Goal: Information Seeking & Learning: Learn about a topic

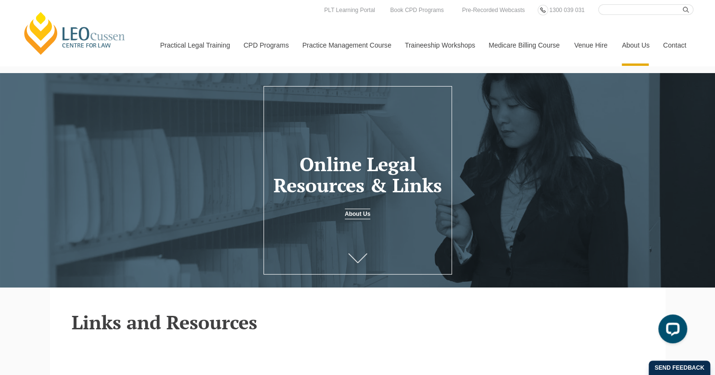
click at [622, 10] on input "Search here" at bounding box center [645, 9] width 95 height 11
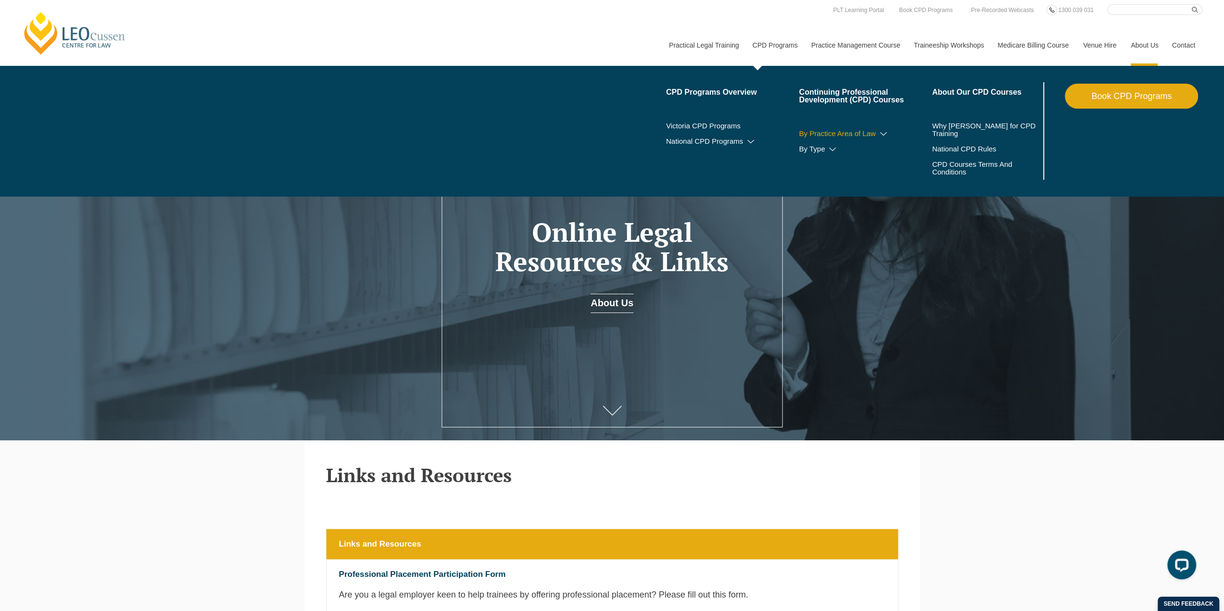
click at [714, 130] on link "By Practice Area of Law" at bounding box center [865, 134] width 133 height 8
click at [714, 137] on icon at bounding box center [883, 134] width 10 height 7
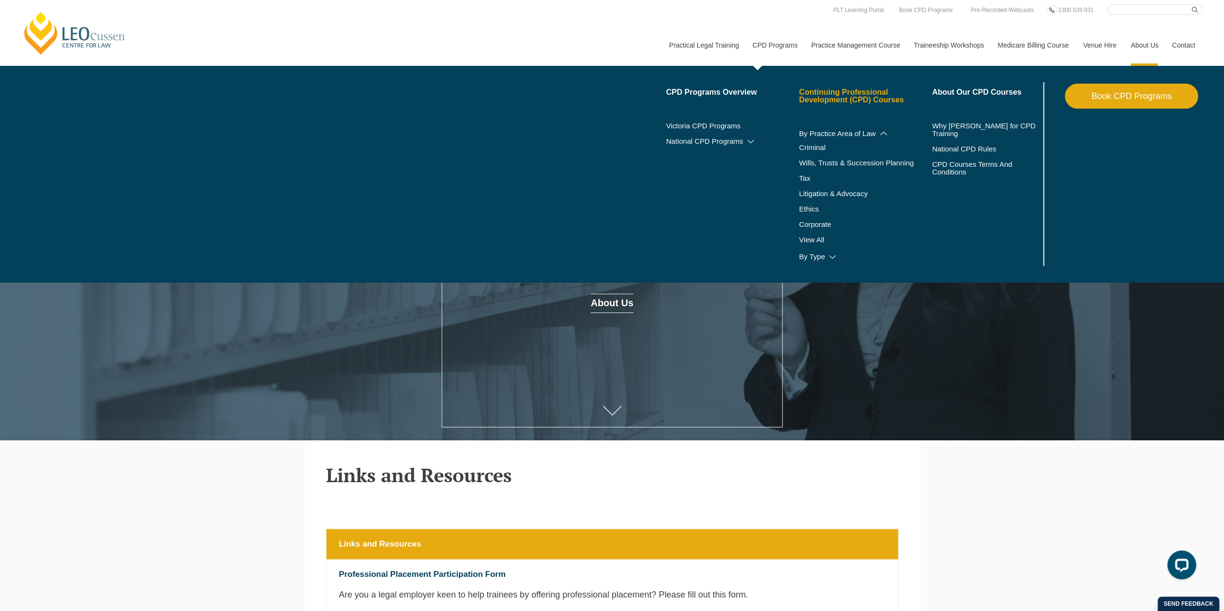
click at [714, 103] on link "Continuing Professional Development (CPD) Courses" at bounding box center [865, 95] width 133 height 15
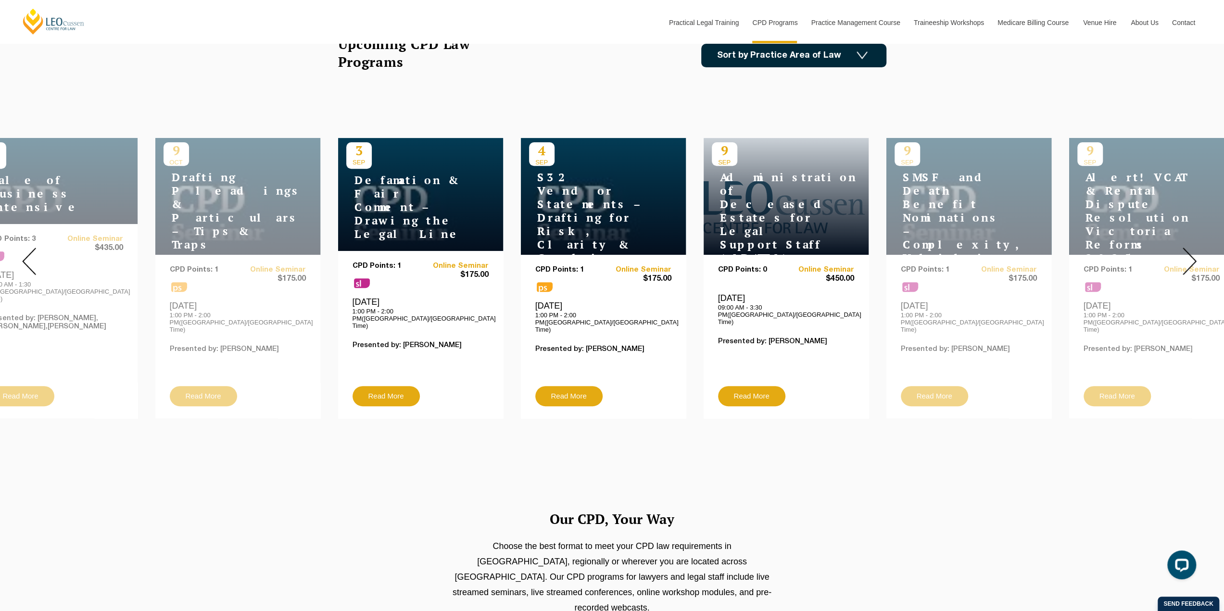
scroll to position [96, 0]
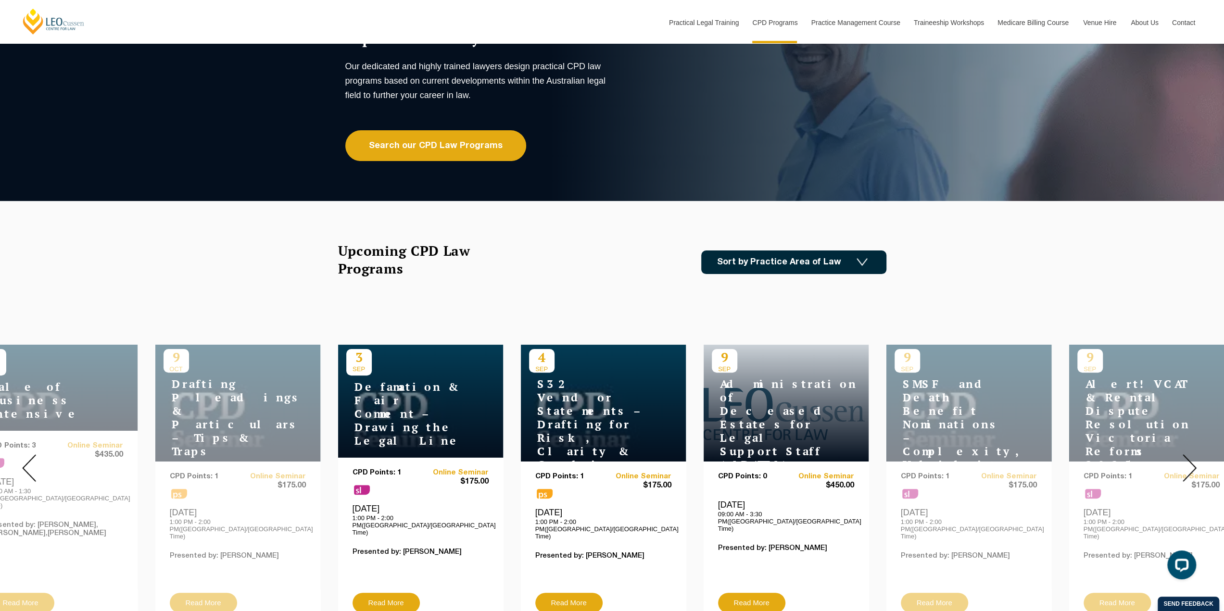
click at [812, 264] on link "Sort by Practice Area of Law" at bounding box center [793, 262] width 185 height 24
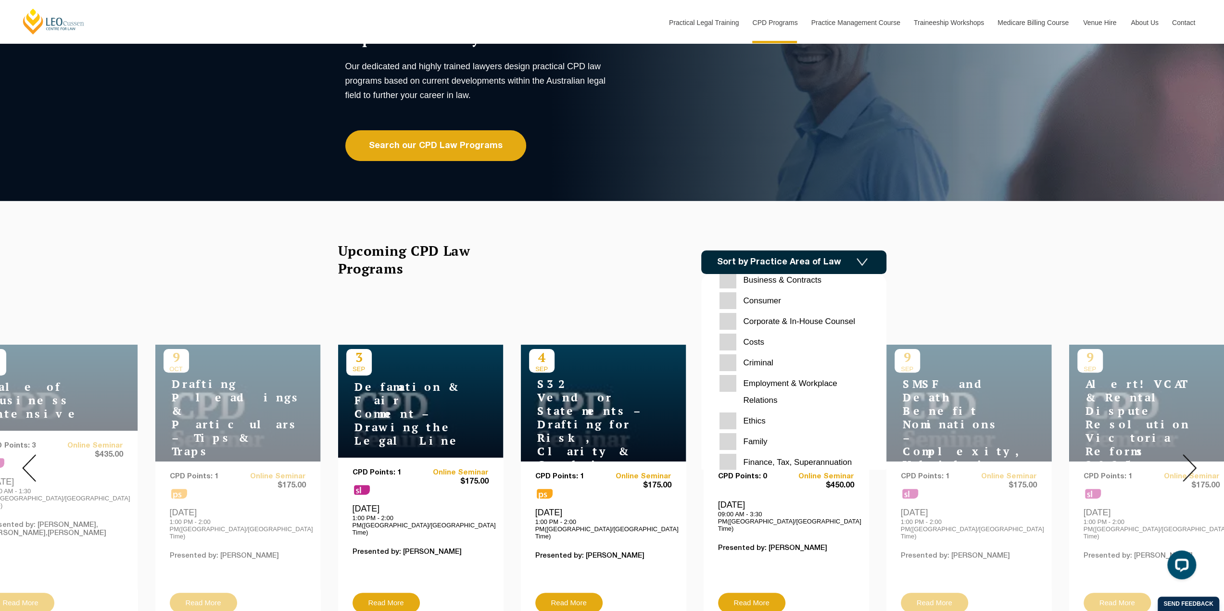
scroll to position [48, 0]
click at [752, 327] on input "Costs" at bounding box center [793, 327] width 149 height 17
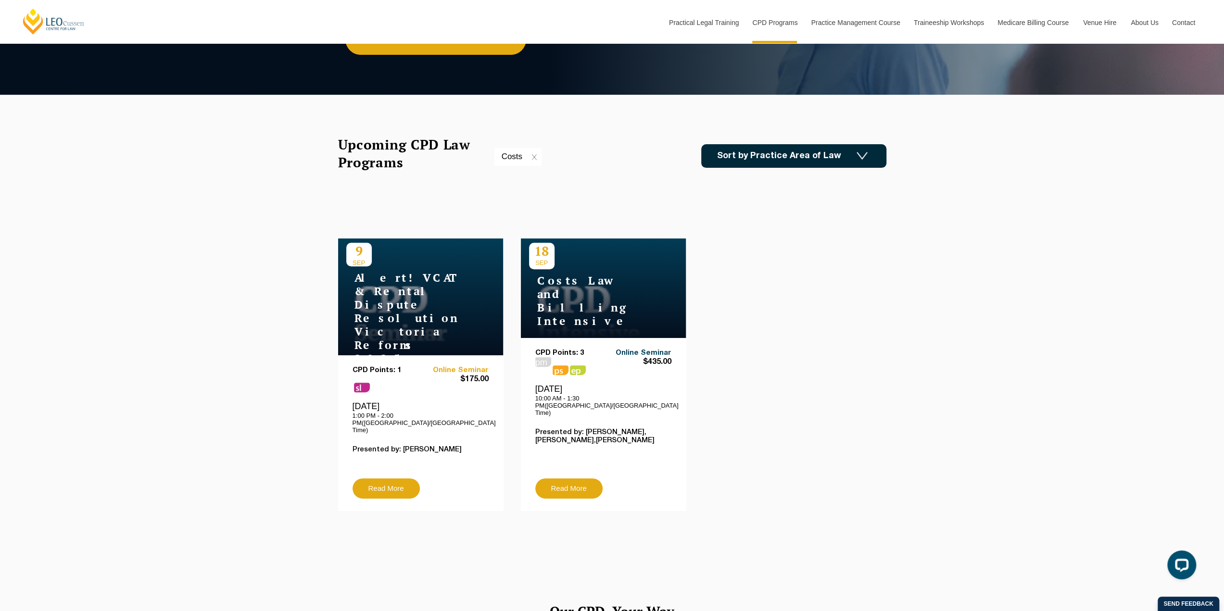
scroll to position [96, 0]
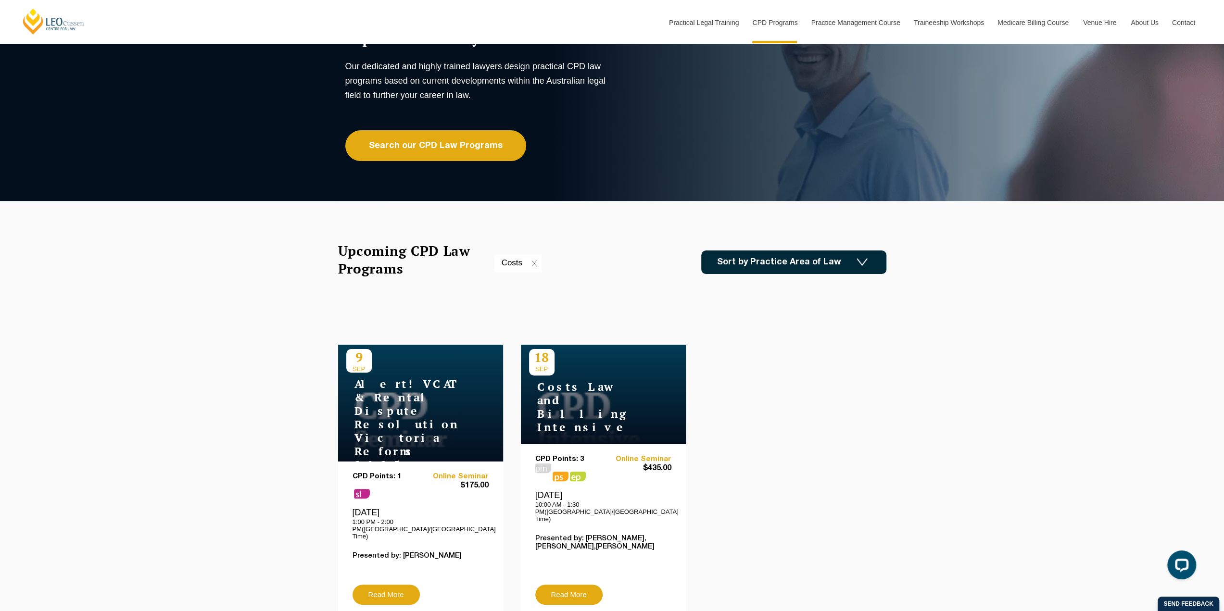
click at [828, 250] on div "Upcoming CPD Law Programs Costs Sort by Practice Area of Law Building & Constru…" at bounding box center [612, 262] width 548 height 40
click at [841, 268] on link "Sort by Practice Area of Law" at bounding box center [793, 262] width 185 height 24
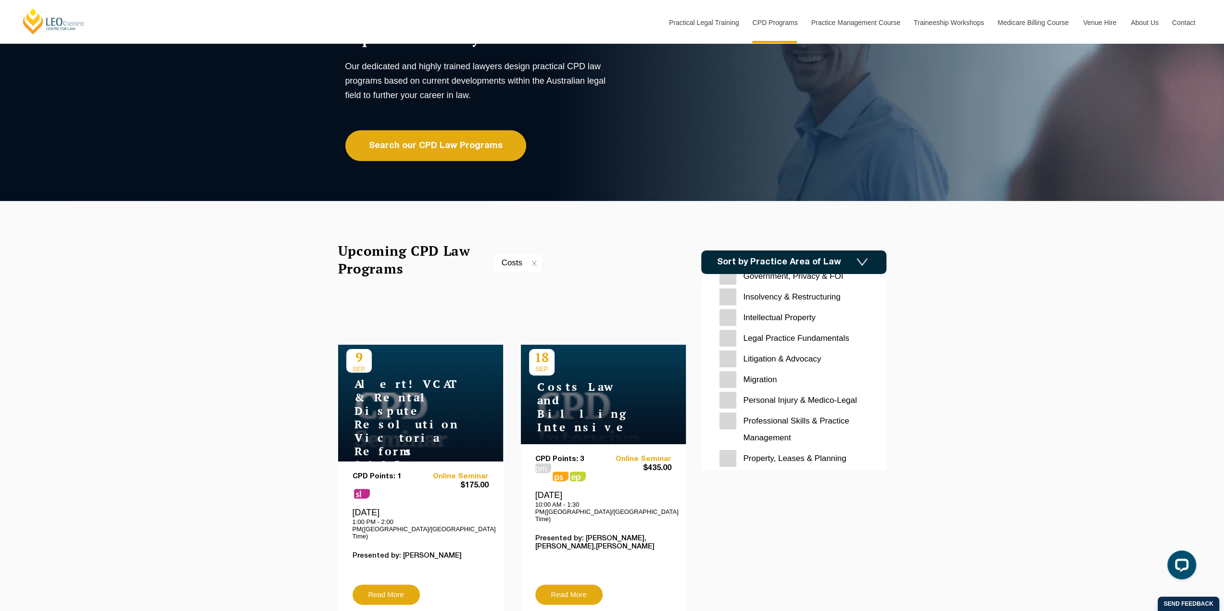
scroll to position [288, 0]
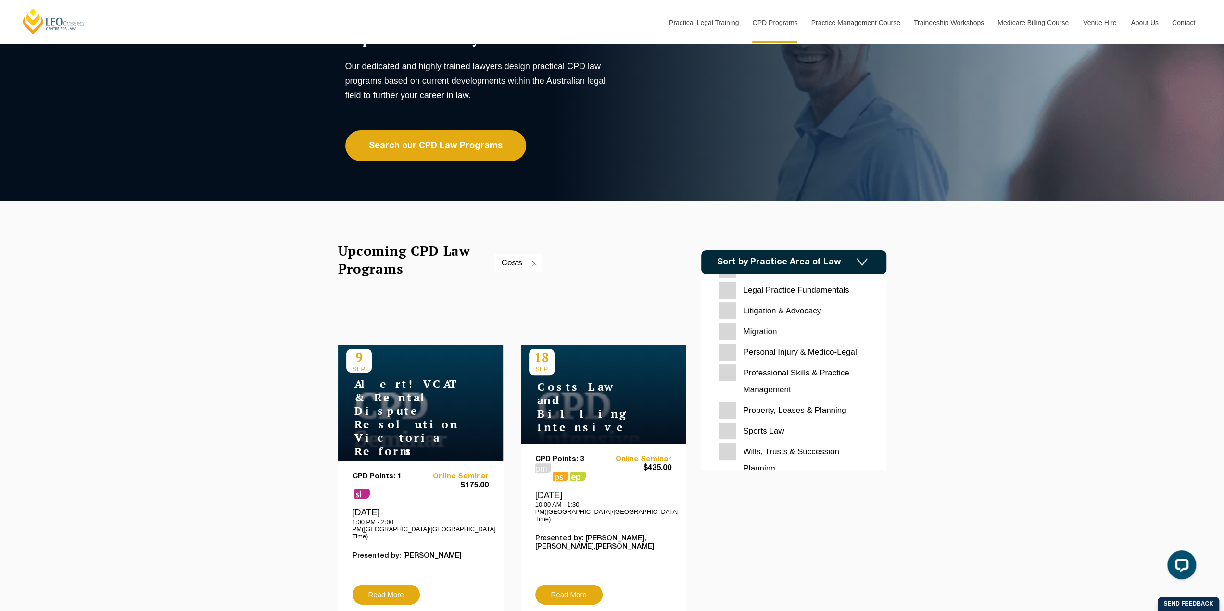
click at [781, 372] on Management "Professional Skills & Practice Management" at bounding box center [793, 381] width 149 height 34
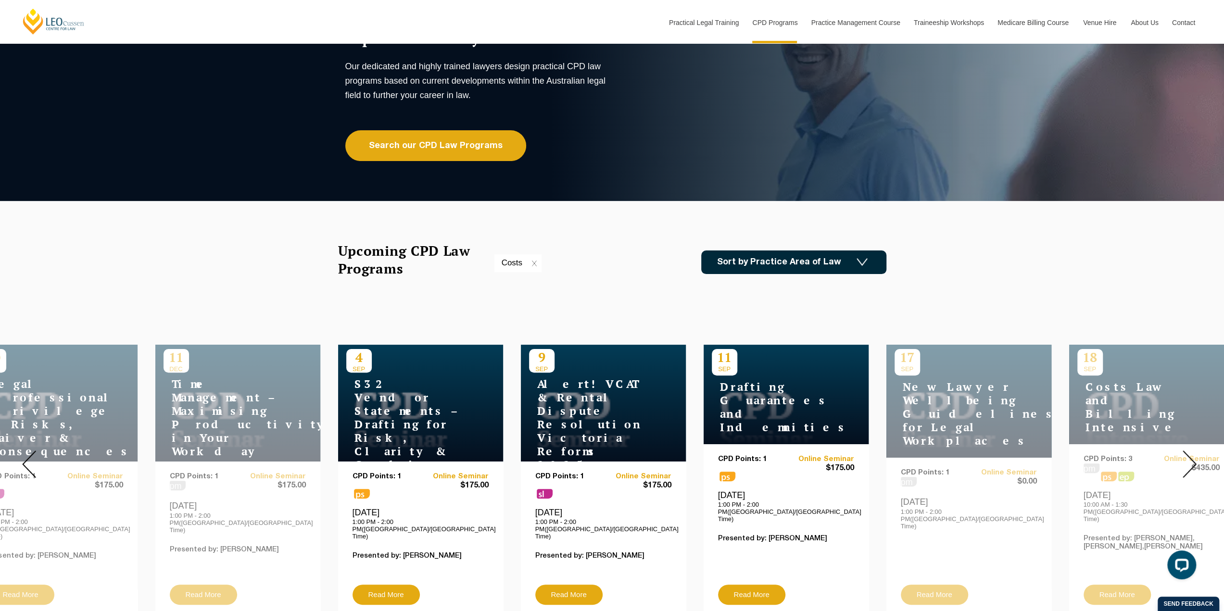
click at [789, 257] on link "Sort by Practice Area of Law" at bounding box center [793, 262] width 185 height 24
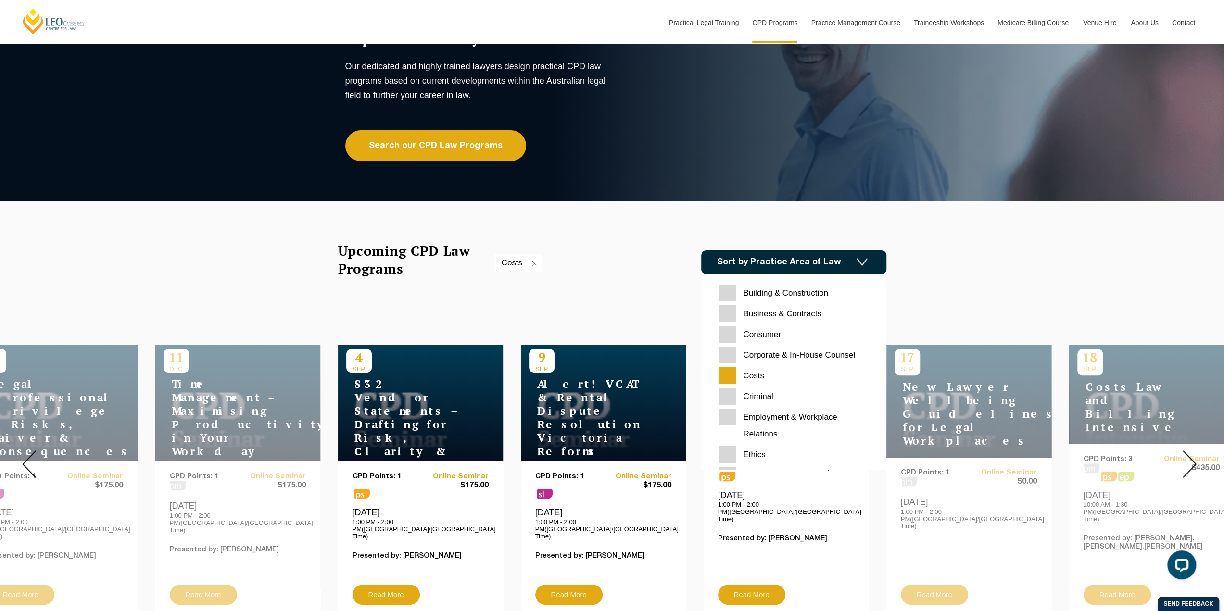
click at [758, 373] on input "Costs" at bounding box center [793, 375] width 149 height 17
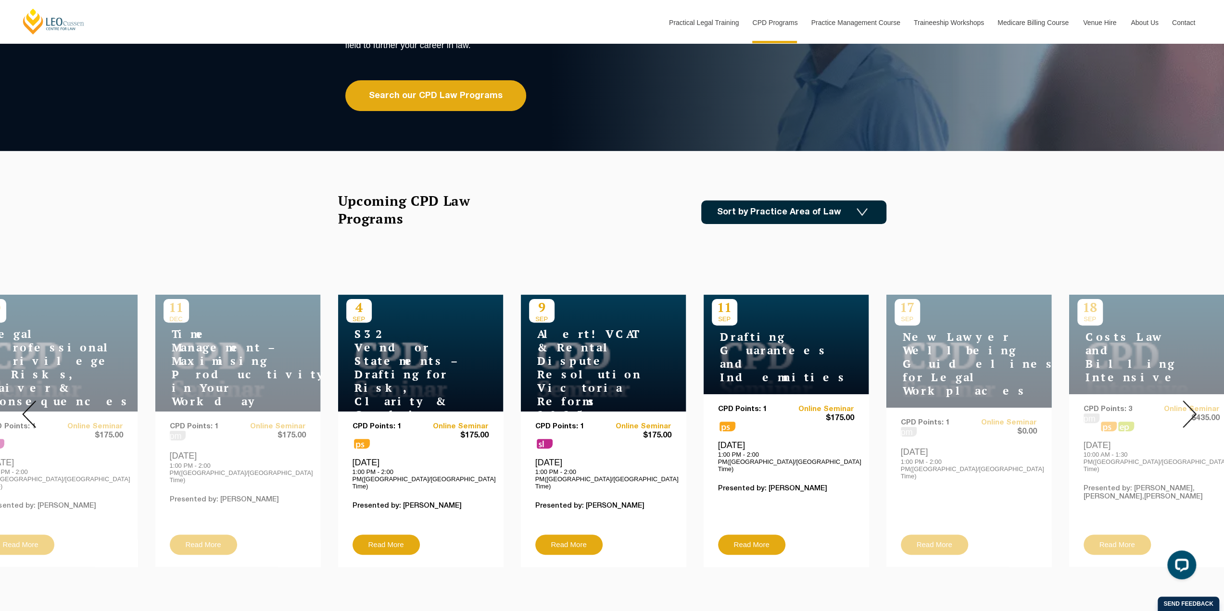
scroll to position [144, 0]
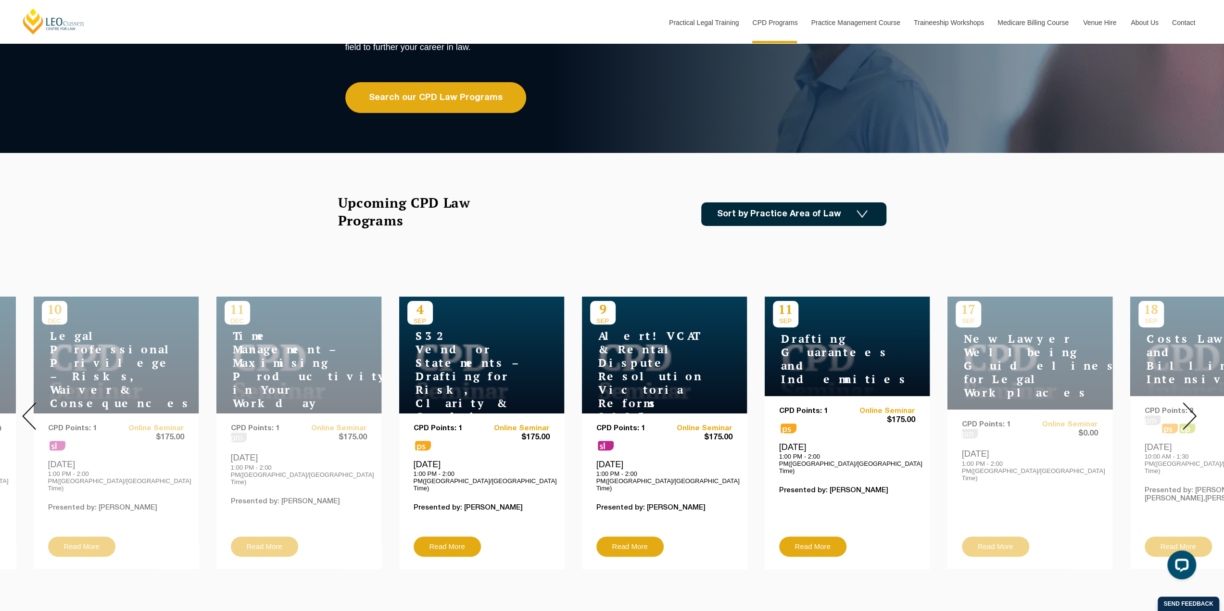
drag, startPoint x: 170, startPoint y: 372, endPoint x: 94, endPoint y: 453, distance: 111.2
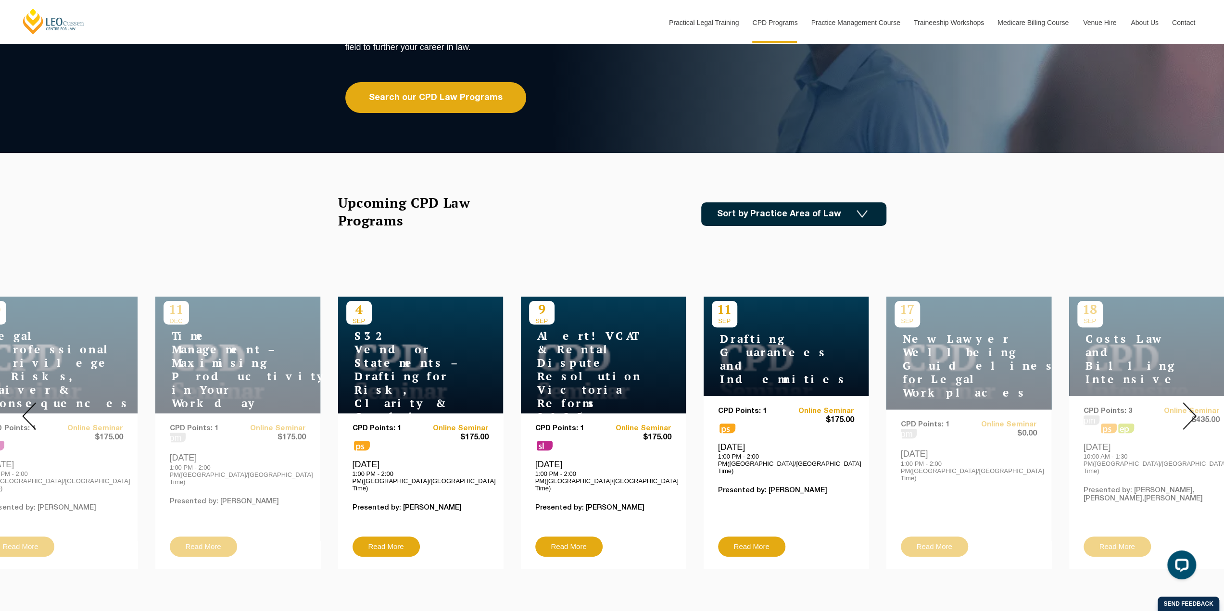
click at [1187, 409] on img at bounding box center [1189, 415] width 14 height 27
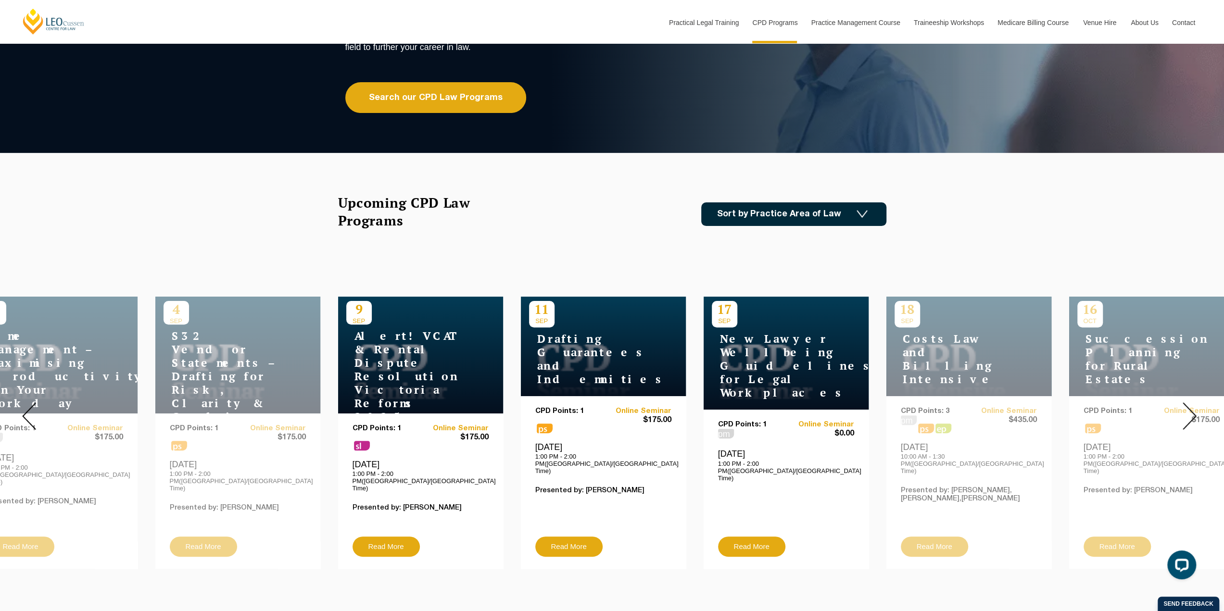
click at [1187, 409] on img at bounding box center [1189, 415] width 14 height 27
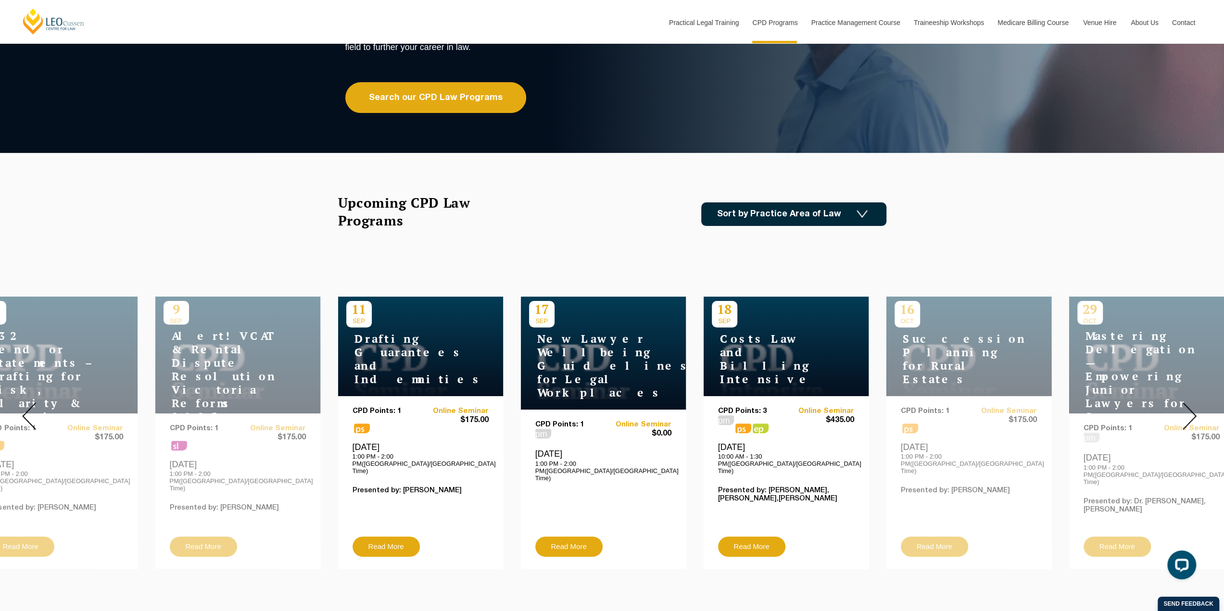
click at [1187, 409] on img at bounding box center [1189, 415] width 14 height 27
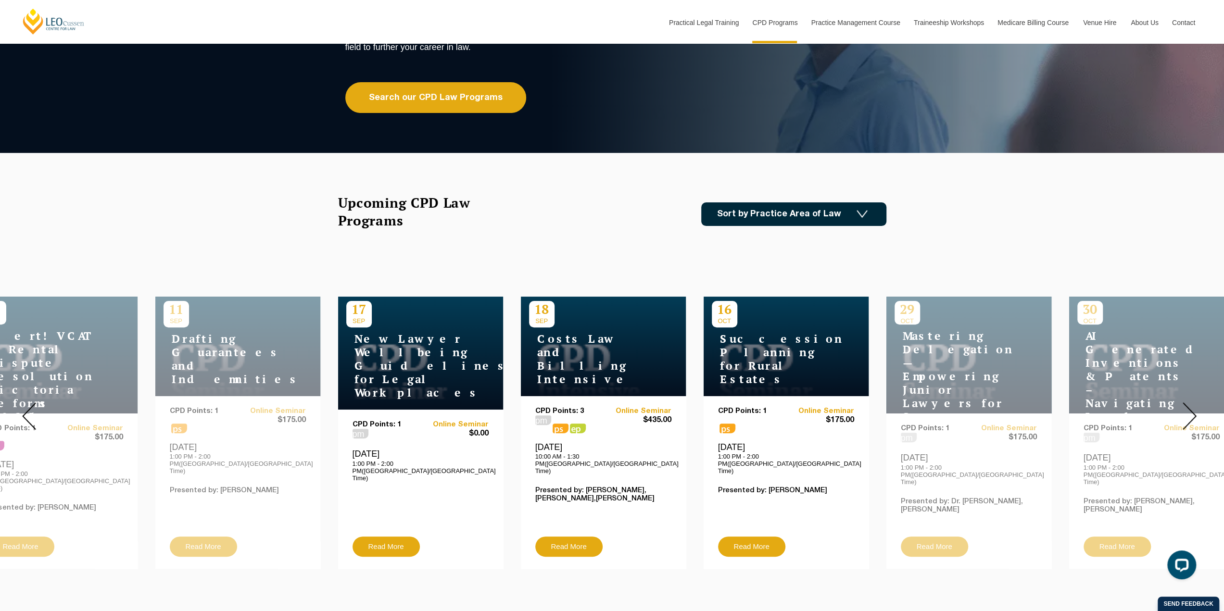
click at [1187, 409] on img at bounding box center [1189, 415] width 14 height 27
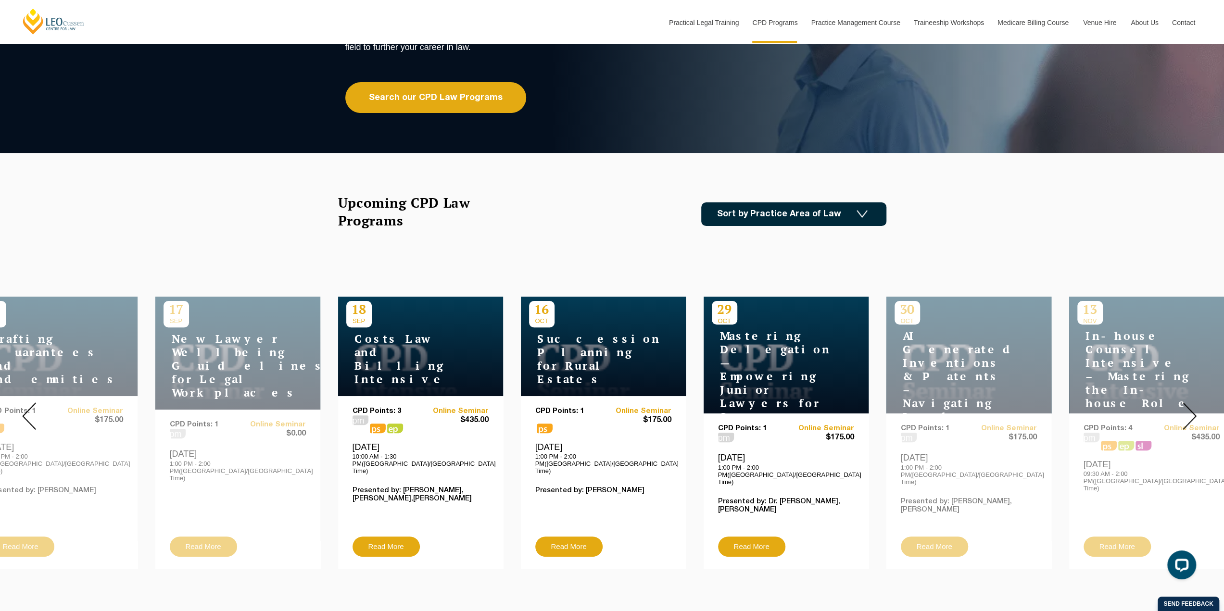
click at [1187, 409] on img at bounding box center [1189, 415] width 14 height 27
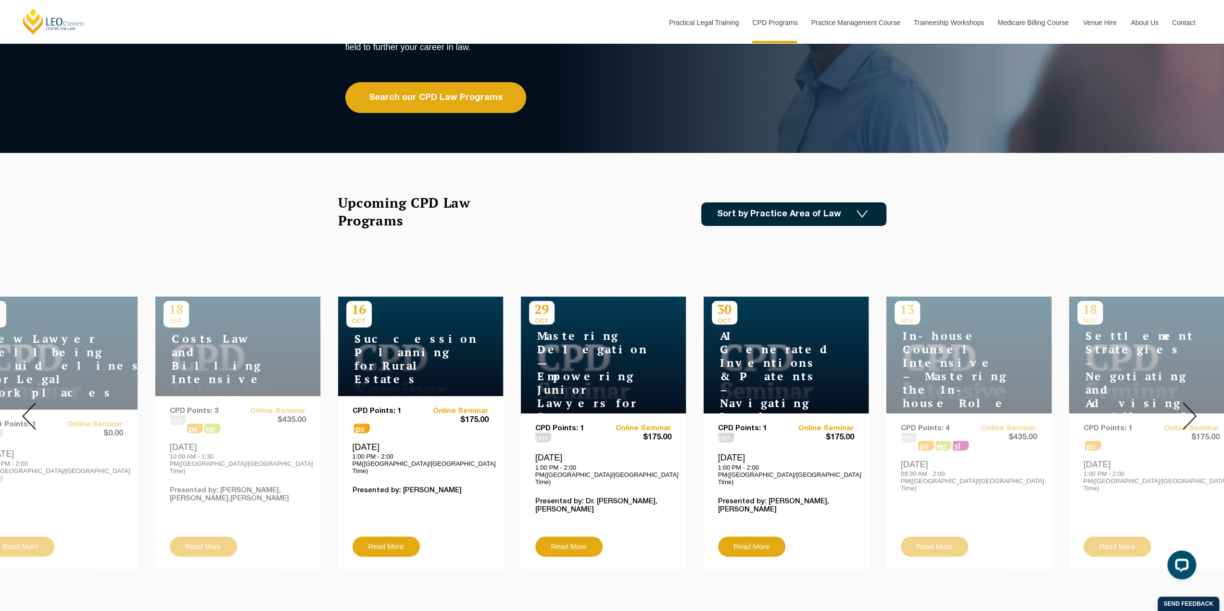
click at [1187, 409] on img at bounding box center [1189, 415] width 14 height 27
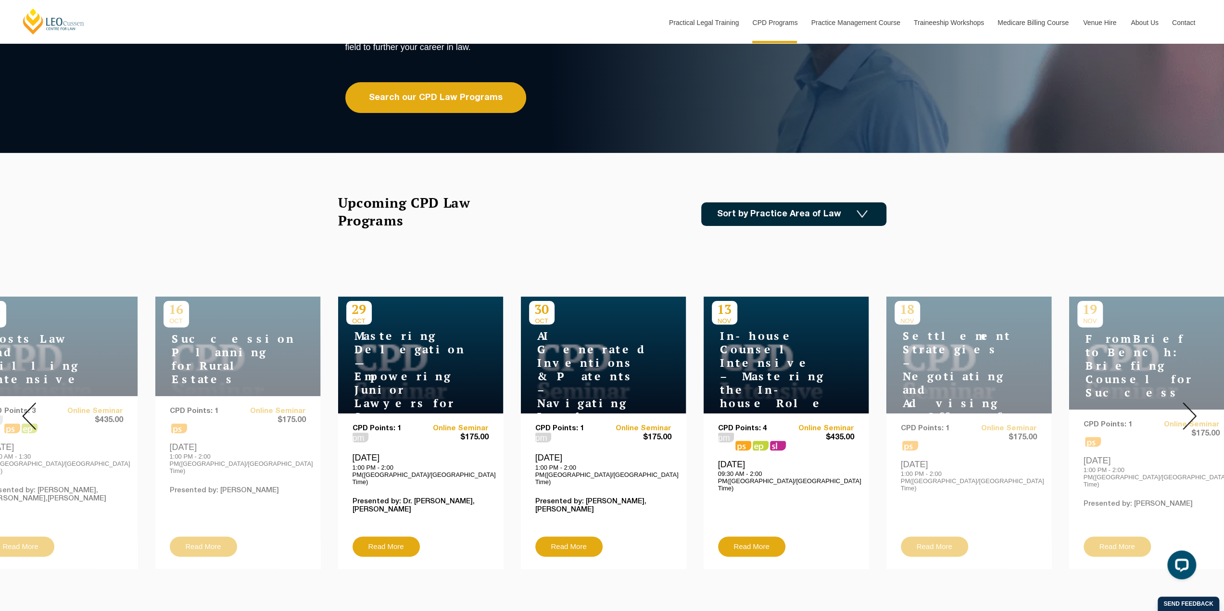
click at [1187, 409] on img at bounding box center [1189, 415] width 14 height 27
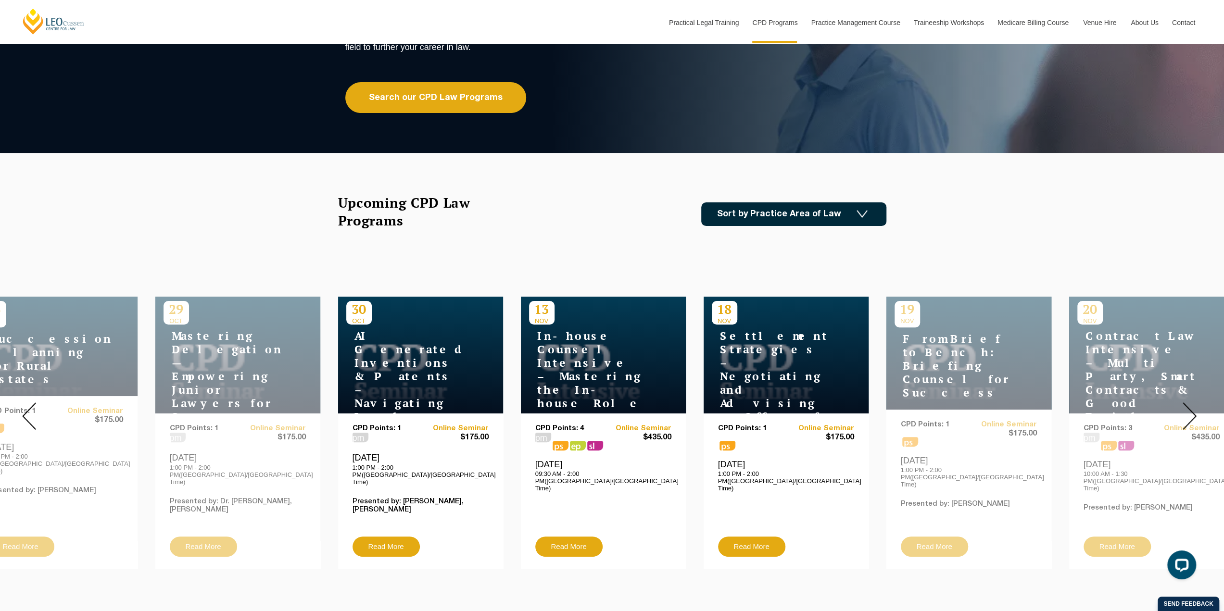
click at [1187, 409] on img at bounding box center [1189, 415] width 14 height 27
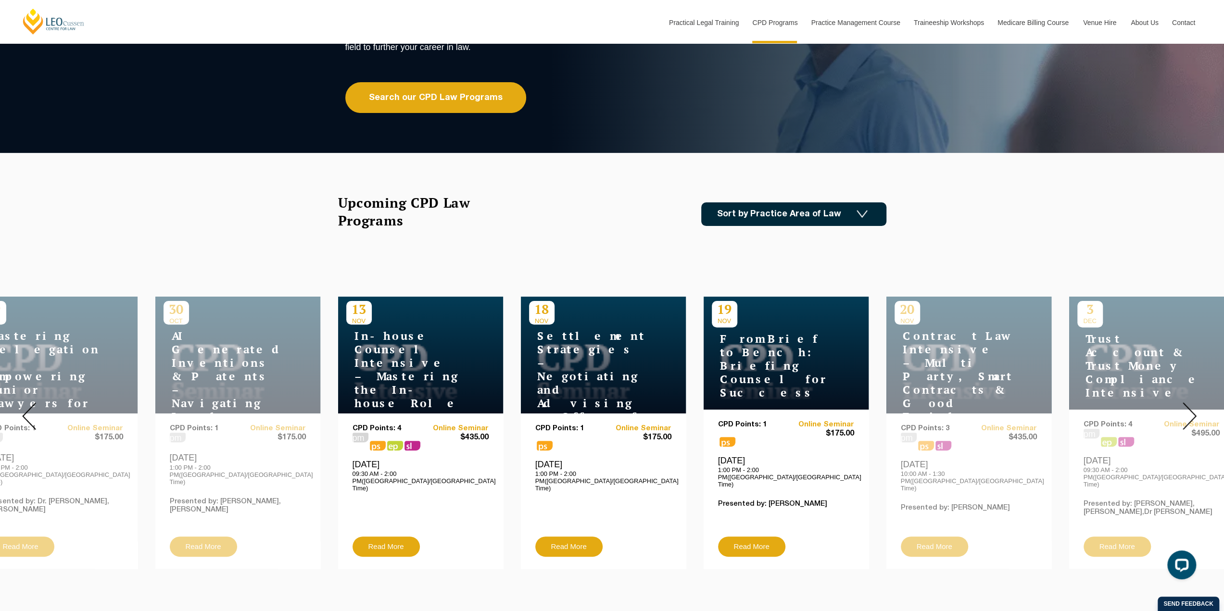
click at [1187, 409] on img at bounding box center [1189, 415] width 14 height 27
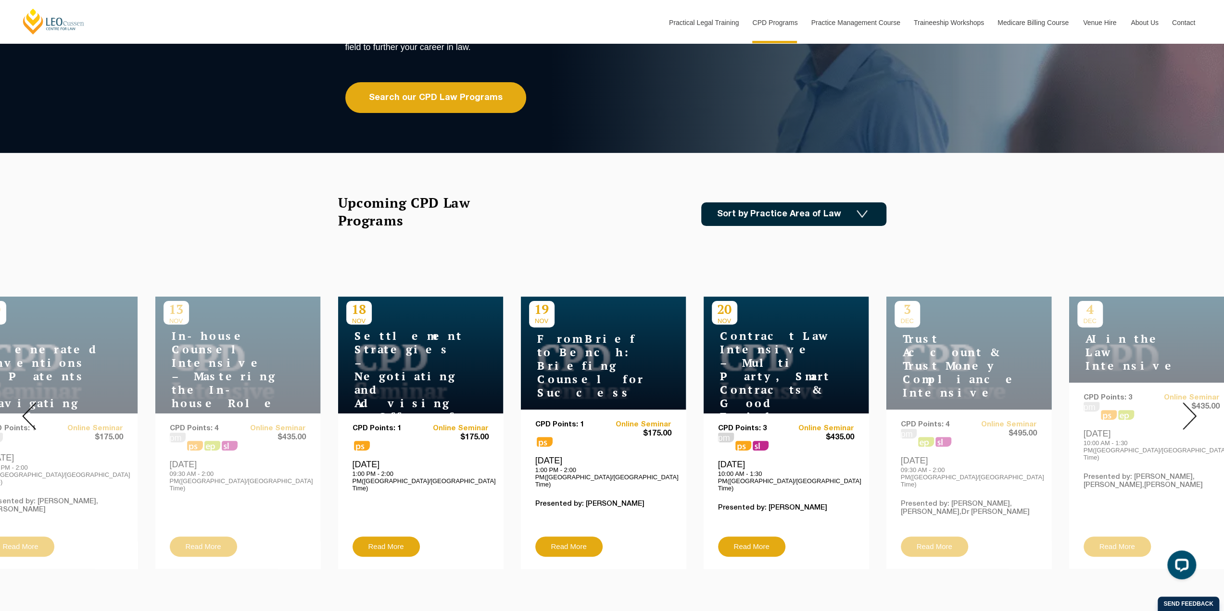
click at [1187, 409] on img at bounding box center [1189, 415] width 14 height 27
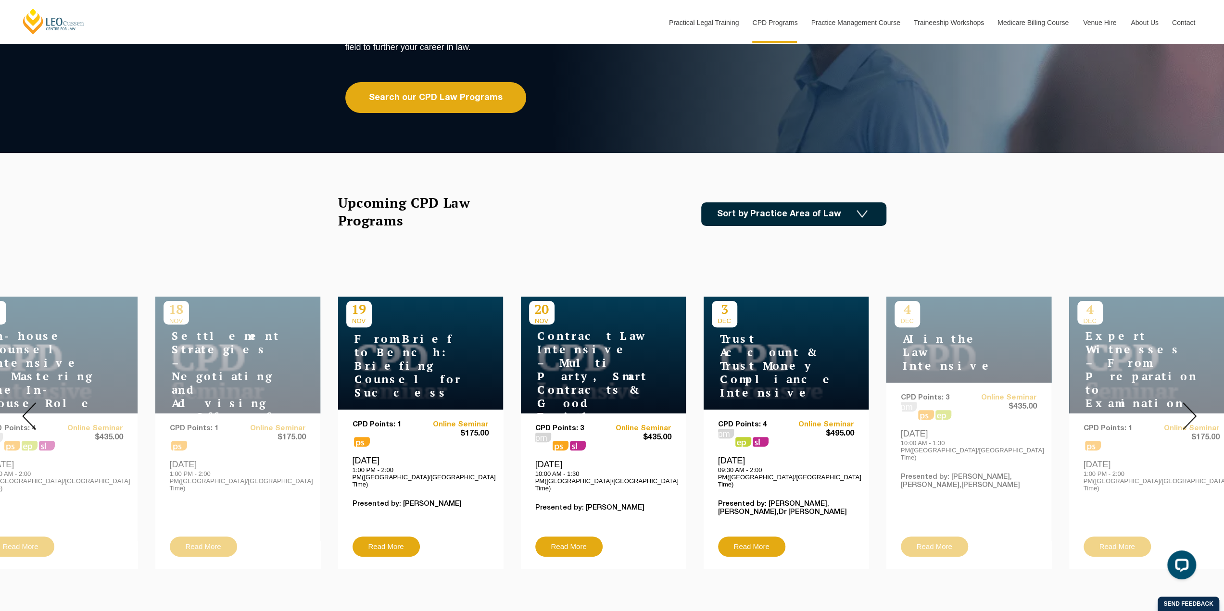
click at [1187, 409] on img at bounding box center [1189, 415] width 14 height 27
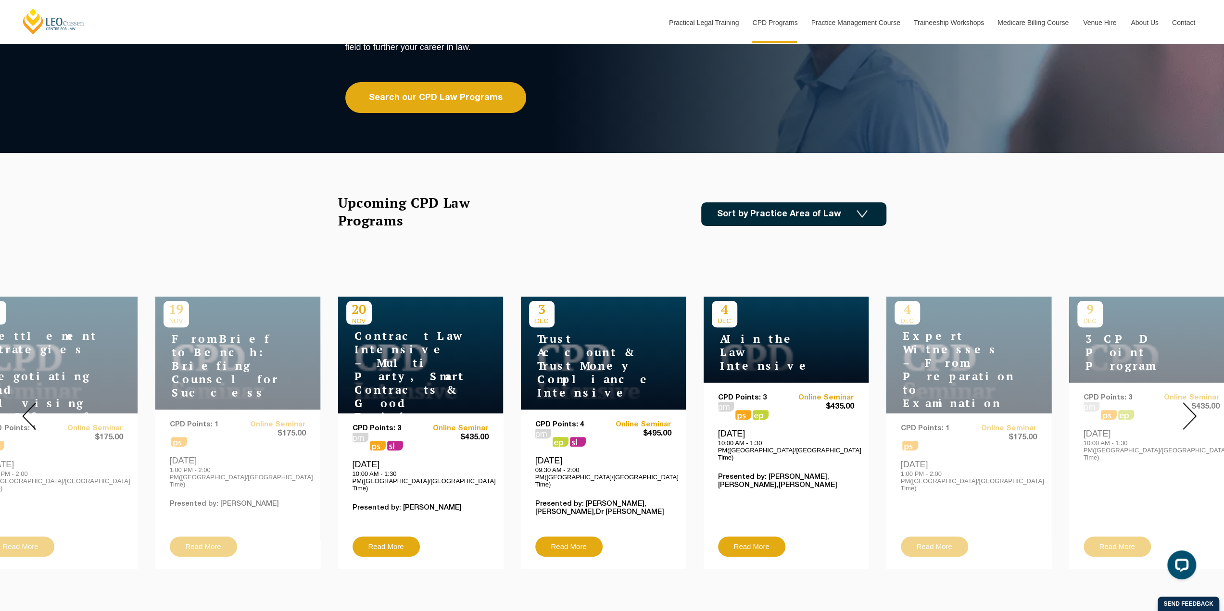
click at [1198, 402] on div at bounding box center [1188, 416] width 69 height 320
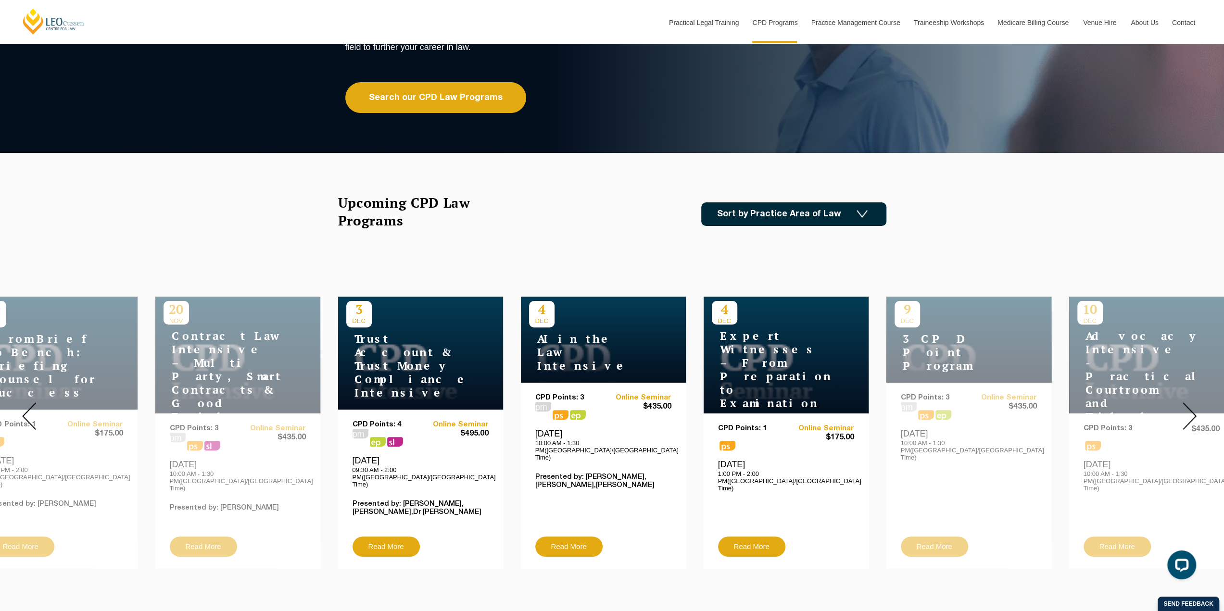
click at [1198, 402] on div at bounding box center [1188, 416] width 69 height 320
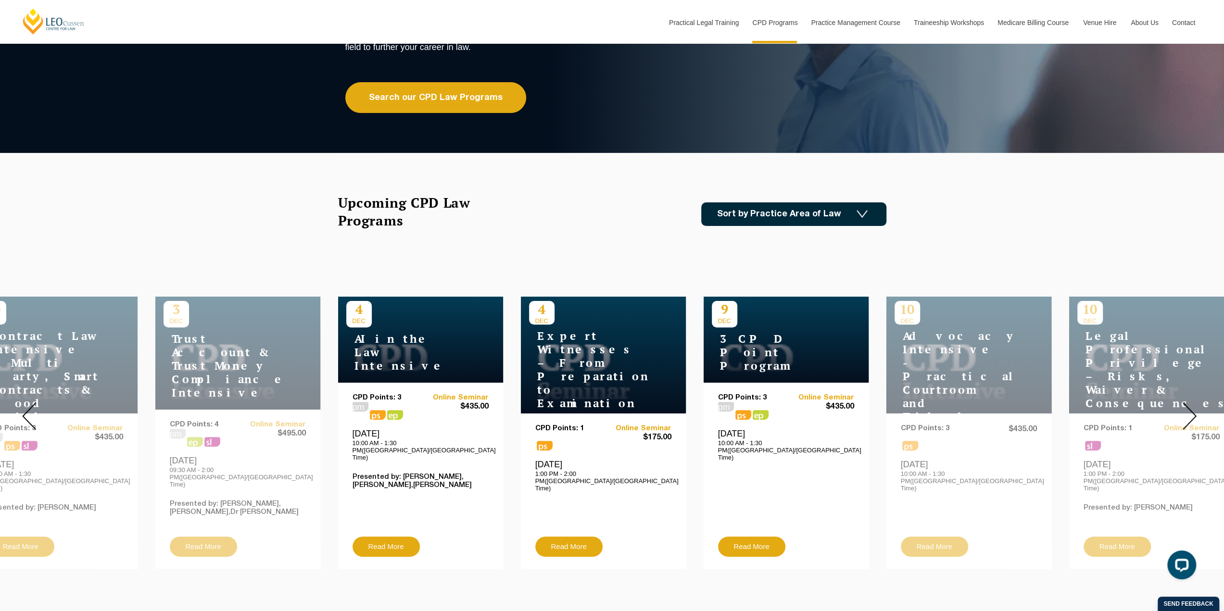
click at [1198, 402] on div at bounding box center [1188, 416] width 69 height 320
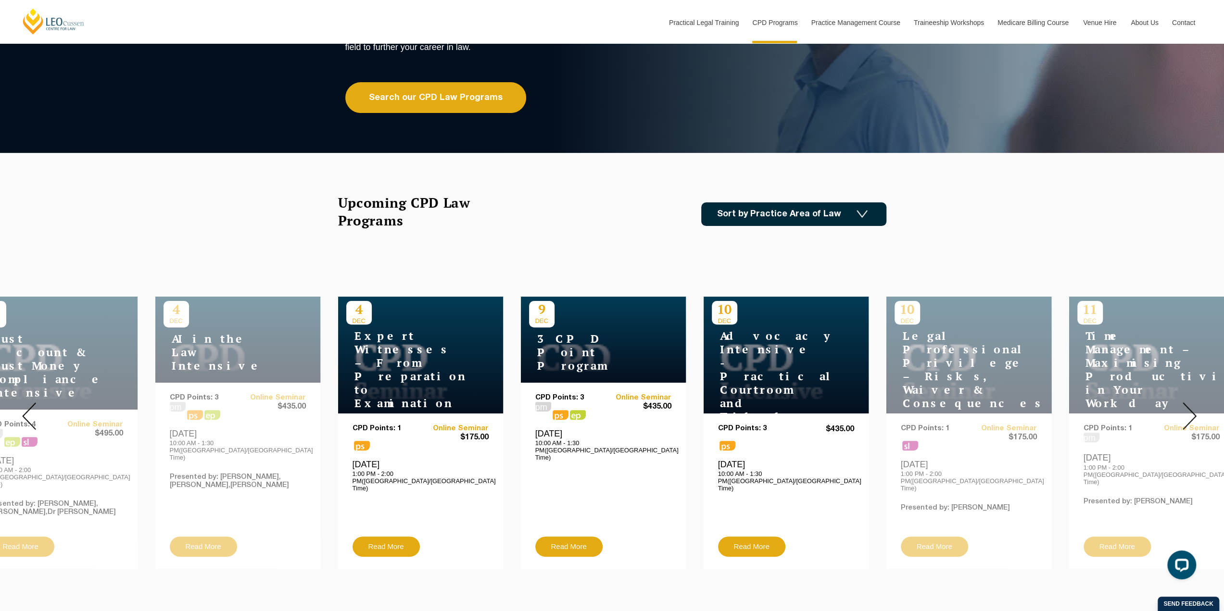
click at [1198, 402] on div at bounding box center [1188, 416] width 69 height 320
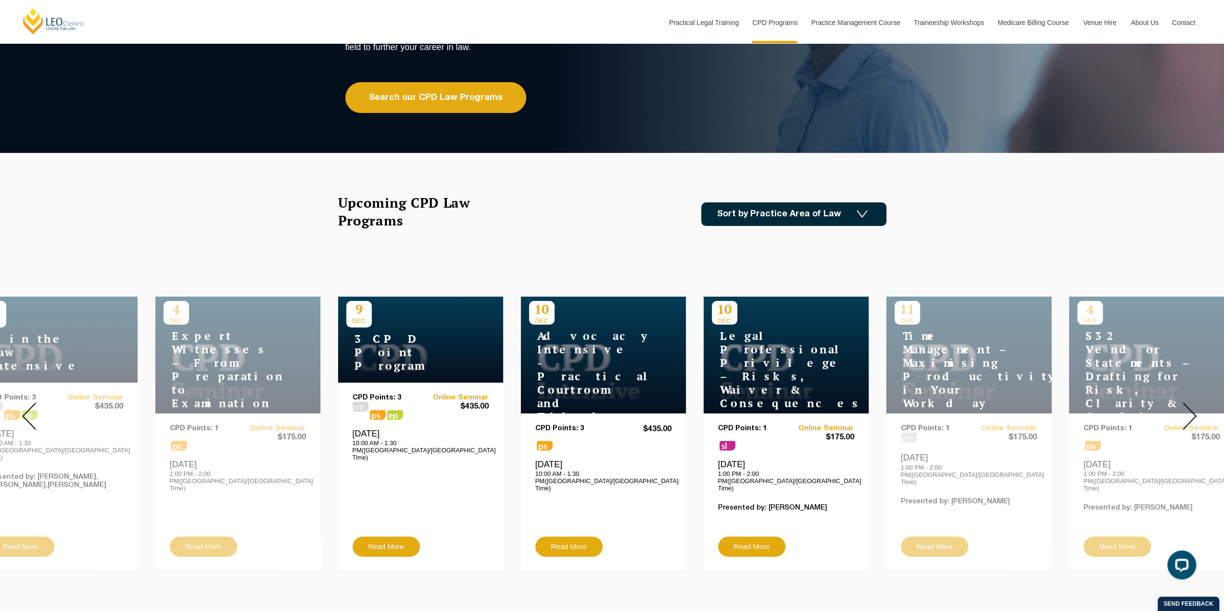
click at [1198, 402] on div at bounding box center [1188, 416] width 69 height 320
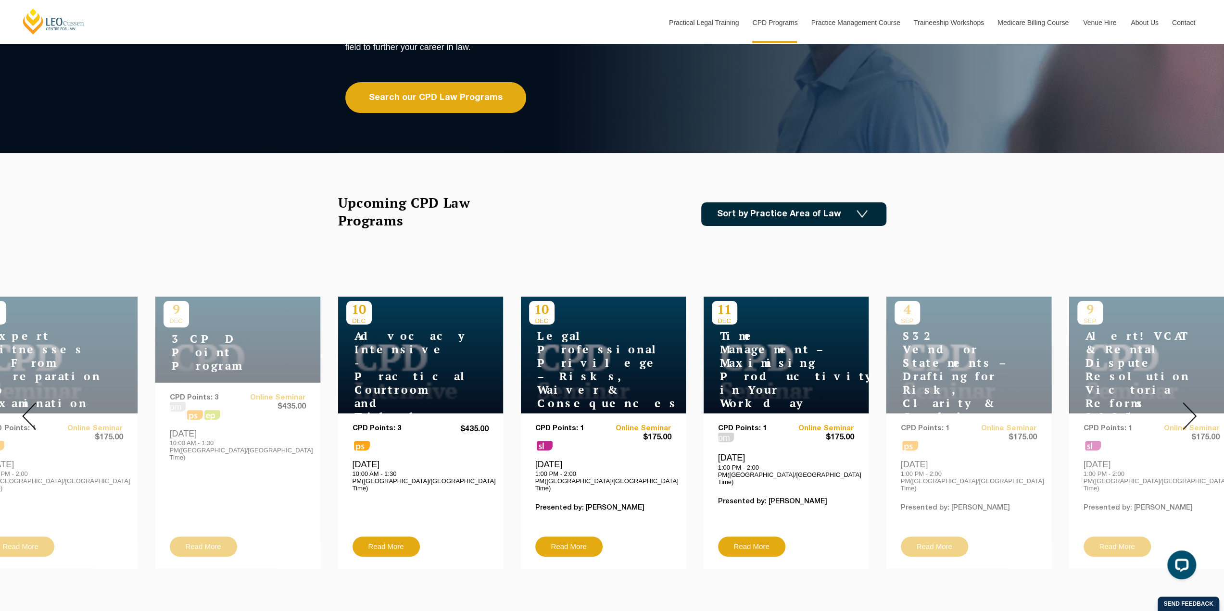
click at [1198, 402] on div at bounding box center [1188, 416] width 69 height 320
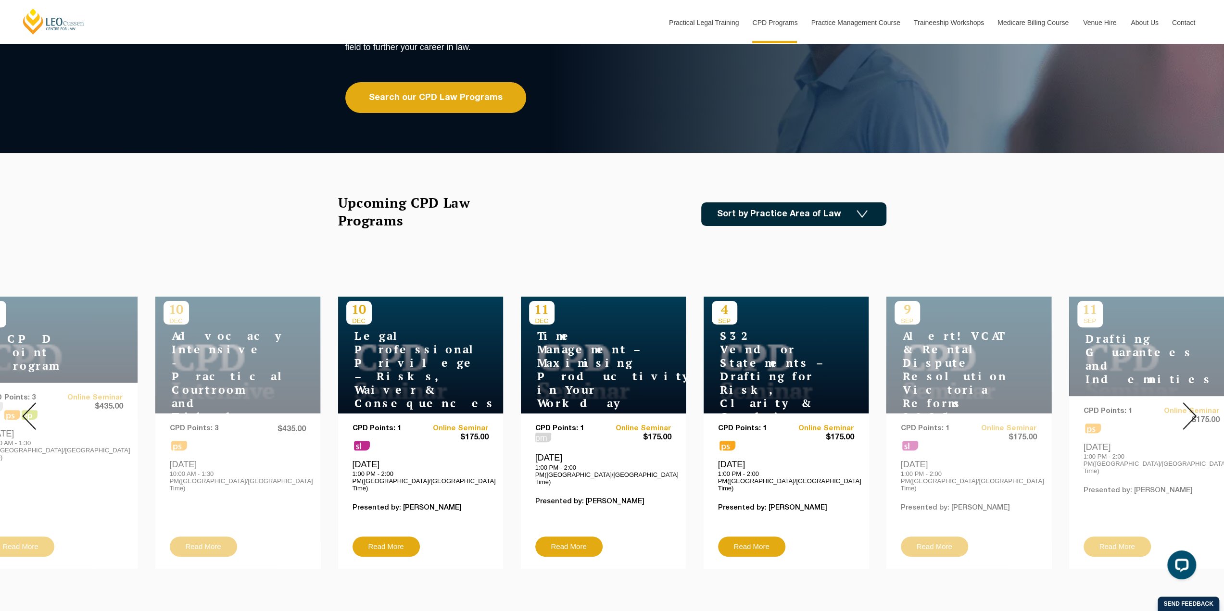
click at [1198, 402] on div at bounding box center [1188, 416] width 69 height 320
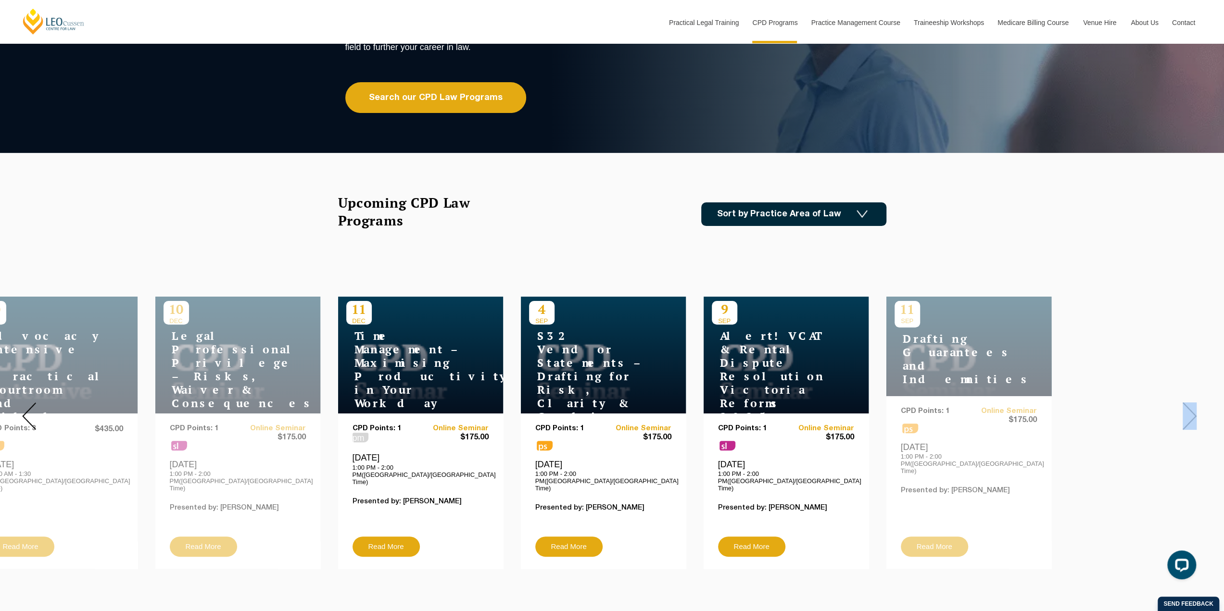
click at [1198, 402] on div at bounding box center [1188, 416] width 69 height 320
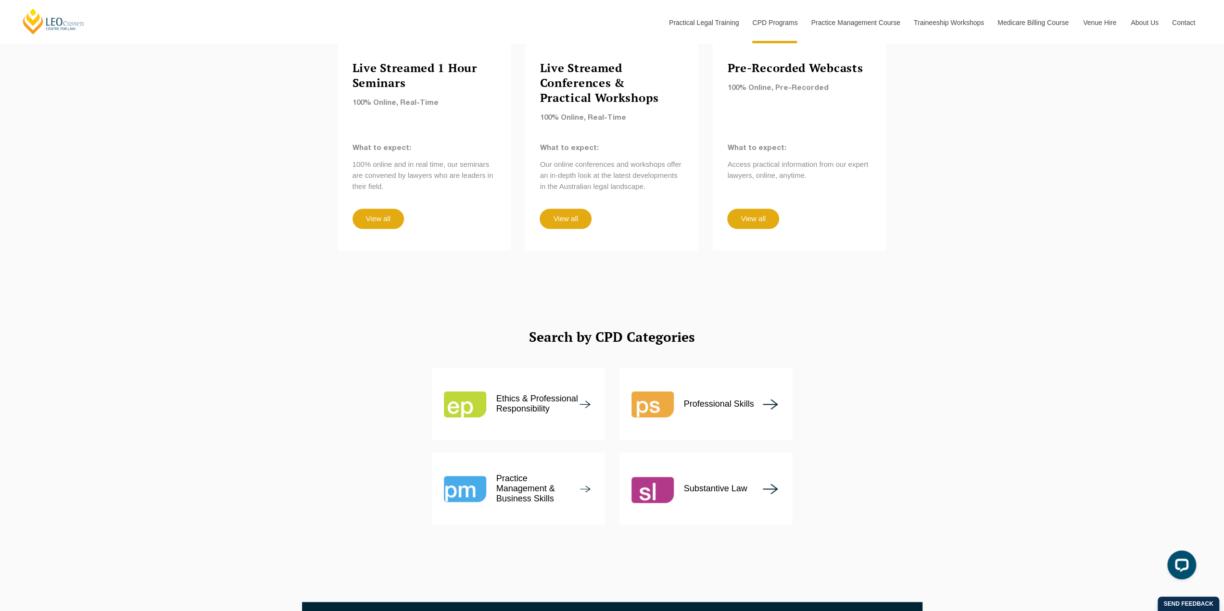
scroll to position [914, 0]
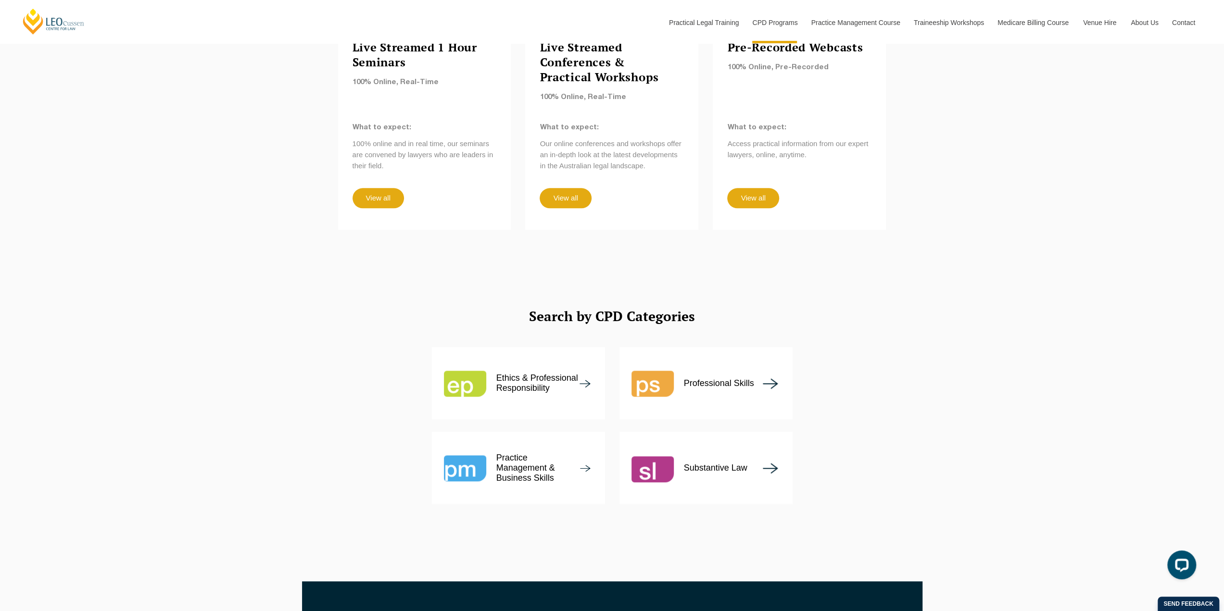
click at [549, 453] on p "Practice Management & Business Skills" at bounding box center [538, 468] width 84 height 30
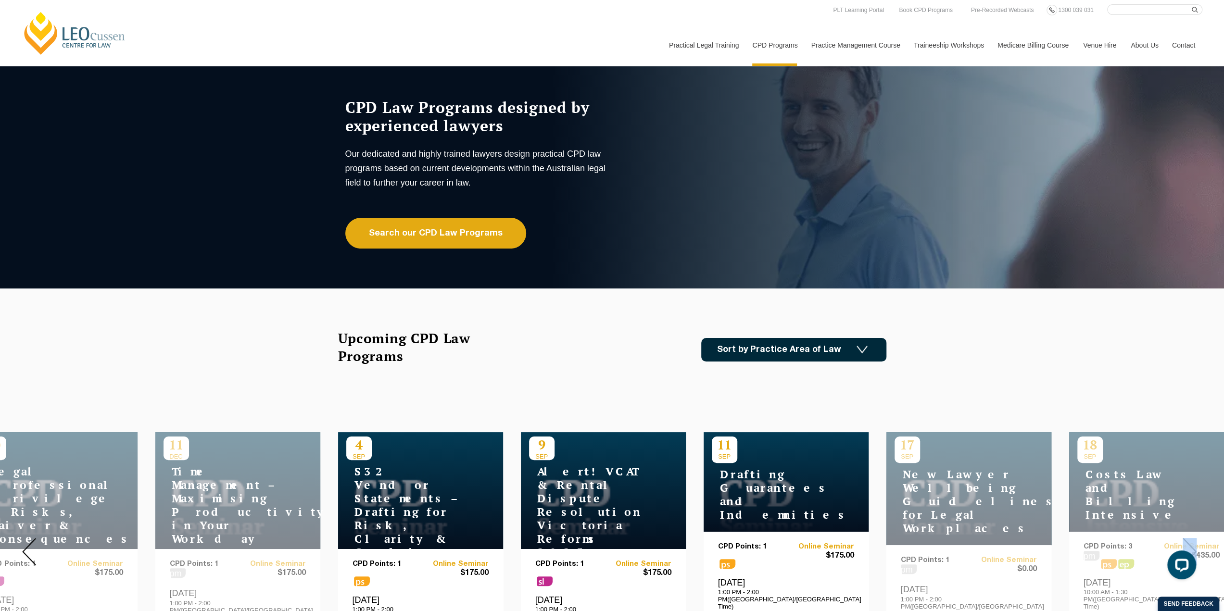
scroll to position [0, 0]
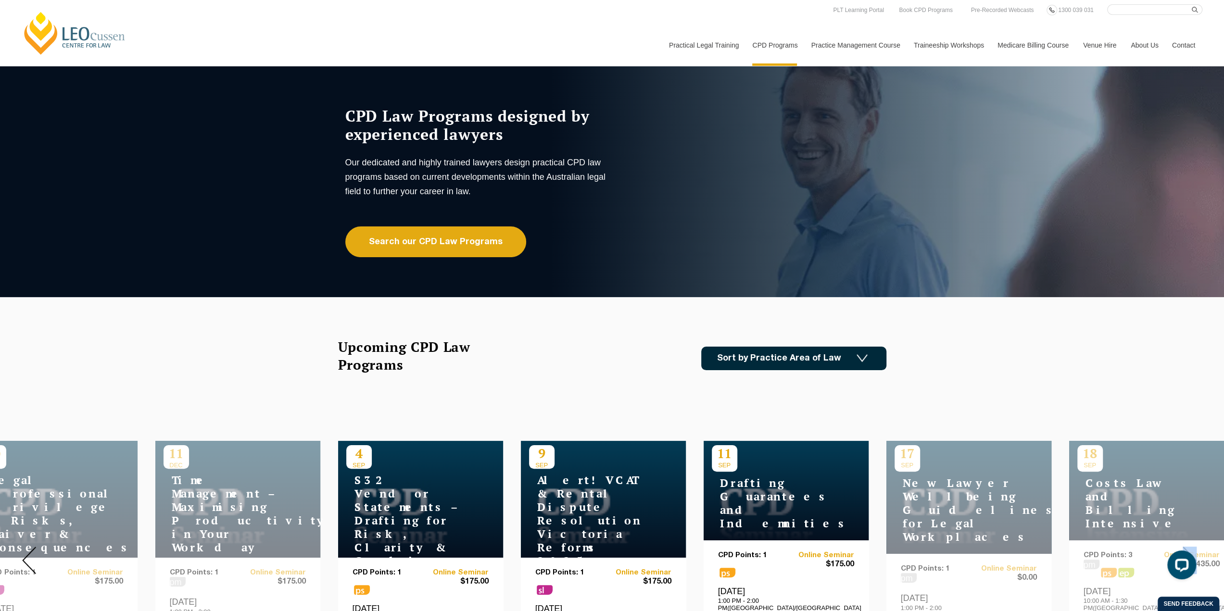
click at [65, 29] on link "[PERSON_NAME] Centre for Law" at bounding box center [75, 33] width 106 height 45
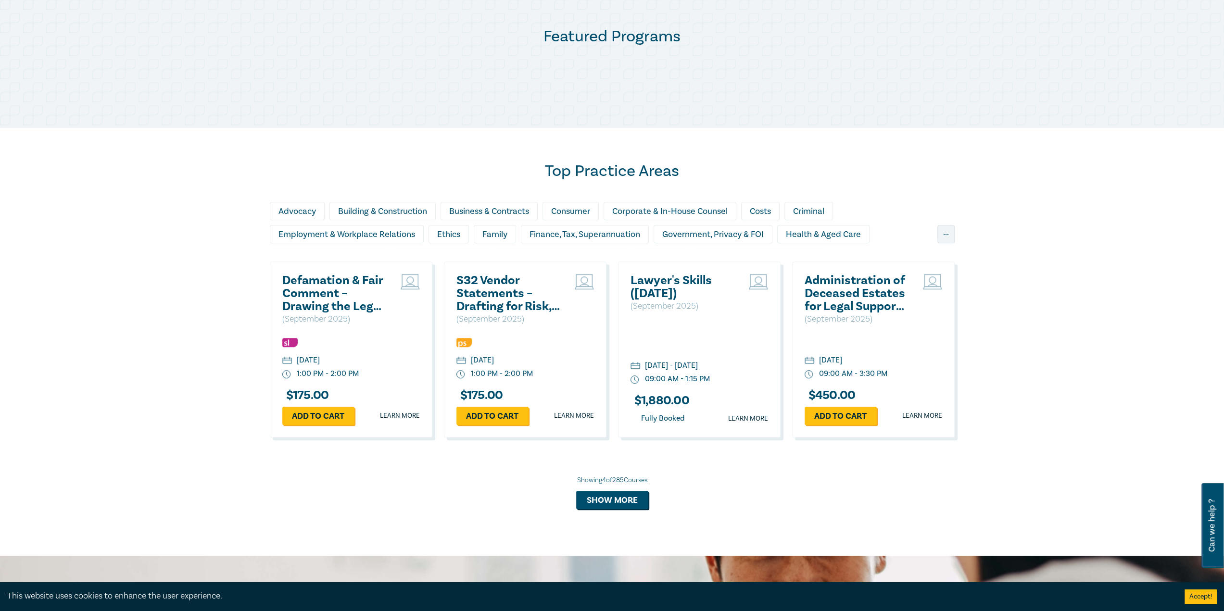
scroll to position [529, 0]
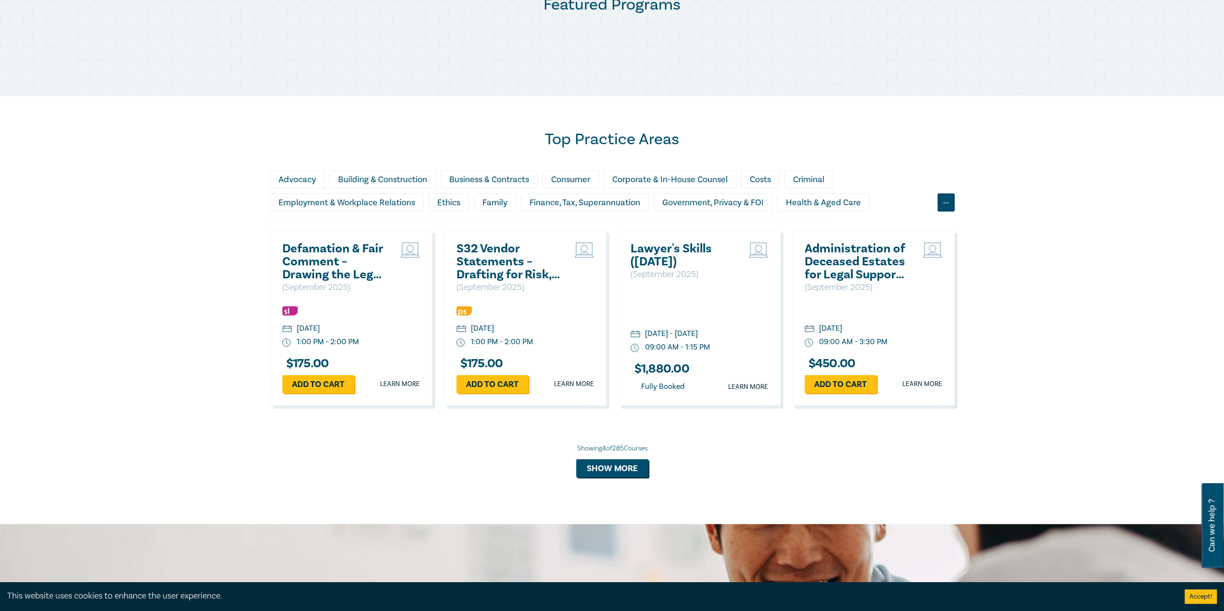
click at [942, 197] on div "..." at bounding box center [945, 202] width 17 height 18
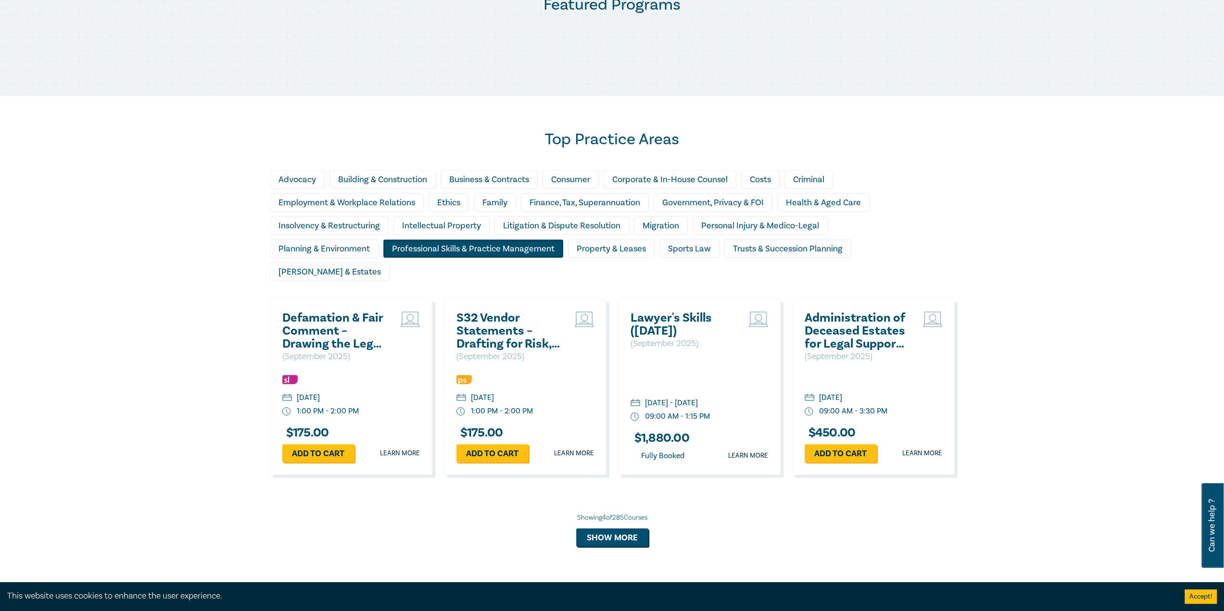
click at [483, 250] on div "Professional Skills & Practice Management" at bounding box center [473, 248] width 180 height 18
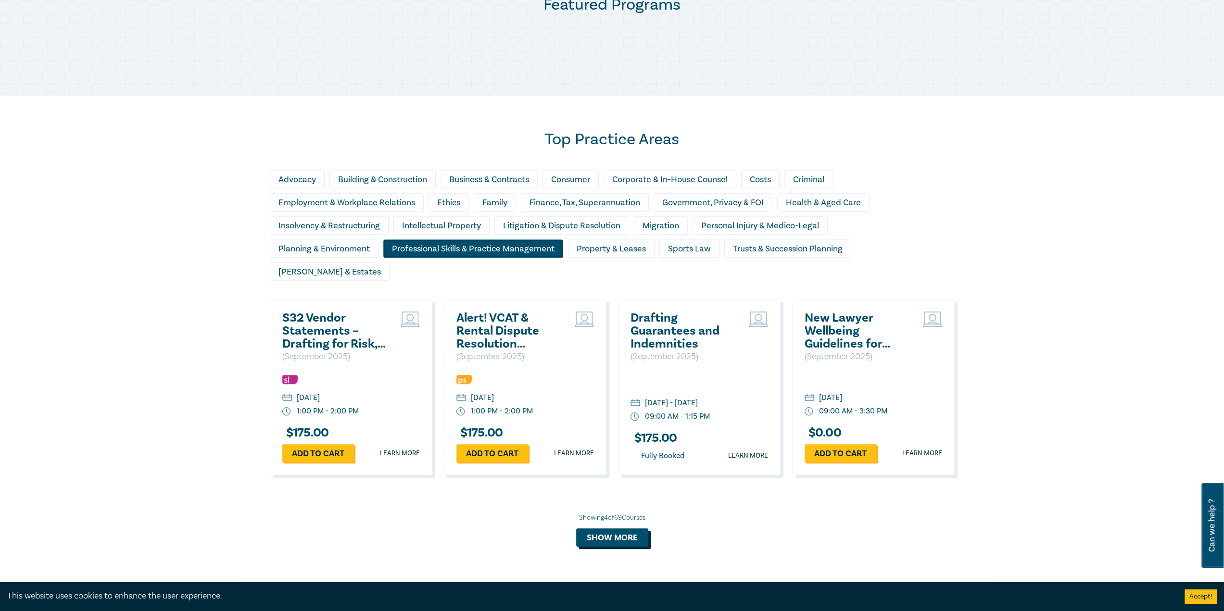
click at [621, 528] on button "Show more" at bounding box center [612, 537] width 72 height 18
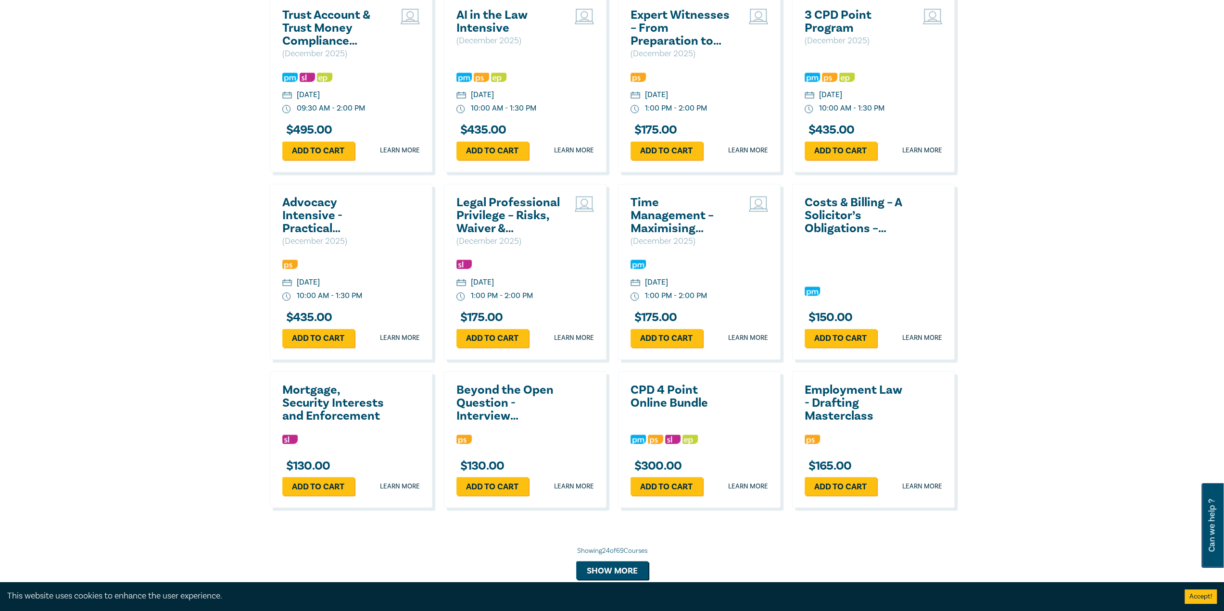
scroll to position [1394, 0]
click at [594, 561] on button "Show more" at bounding box center [612, 570] width 72 height 18
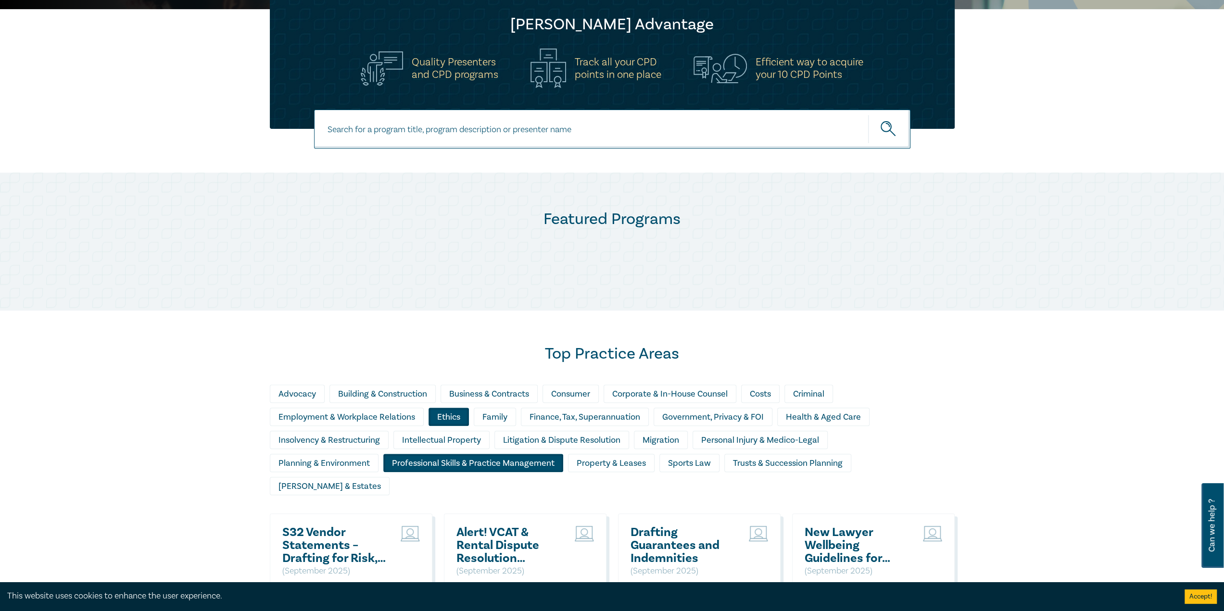
scroll to position [337, 0]
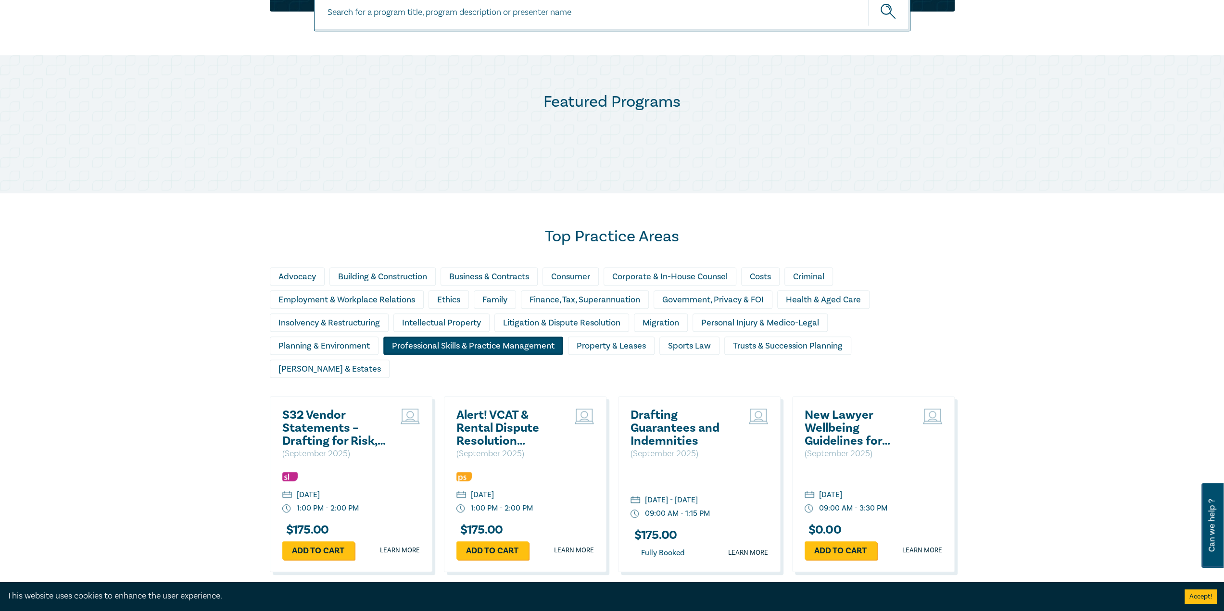
scroll to position [433, 0]
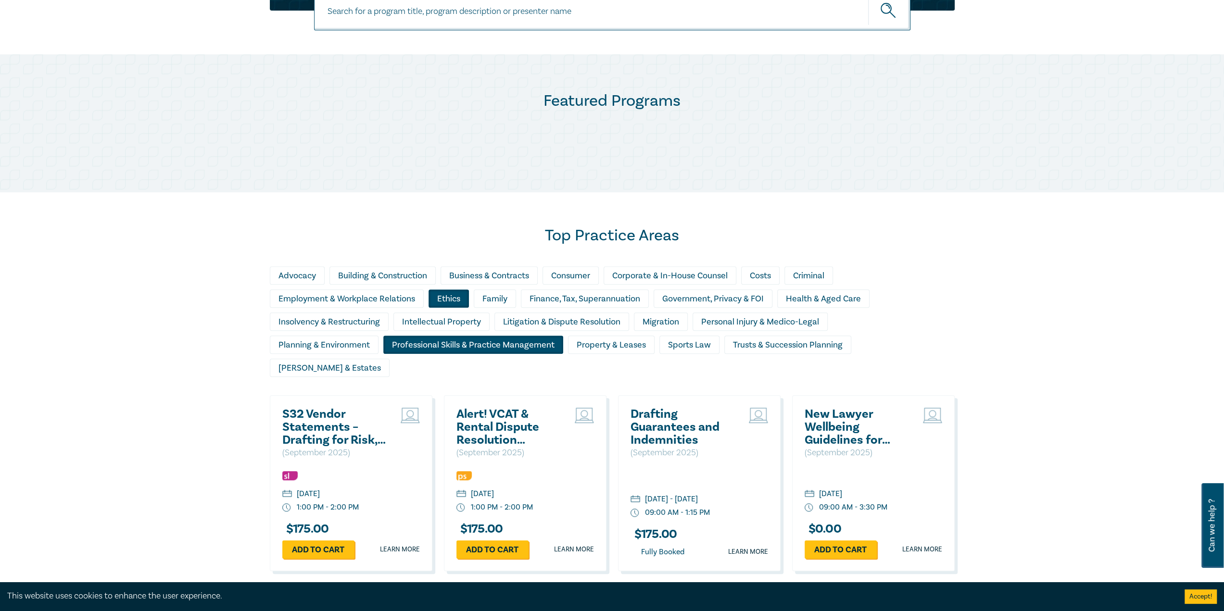
click at [456, 300] on div "Ethics" at bounding box center [448, 298] width 40 height 18
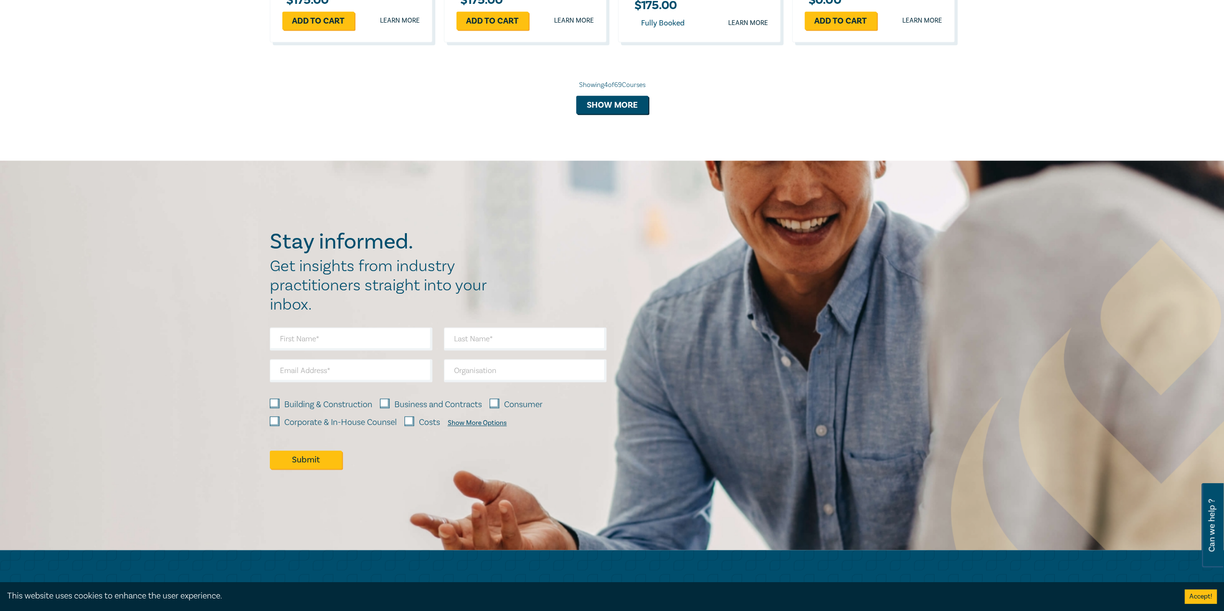
scroll to position [817, 0]
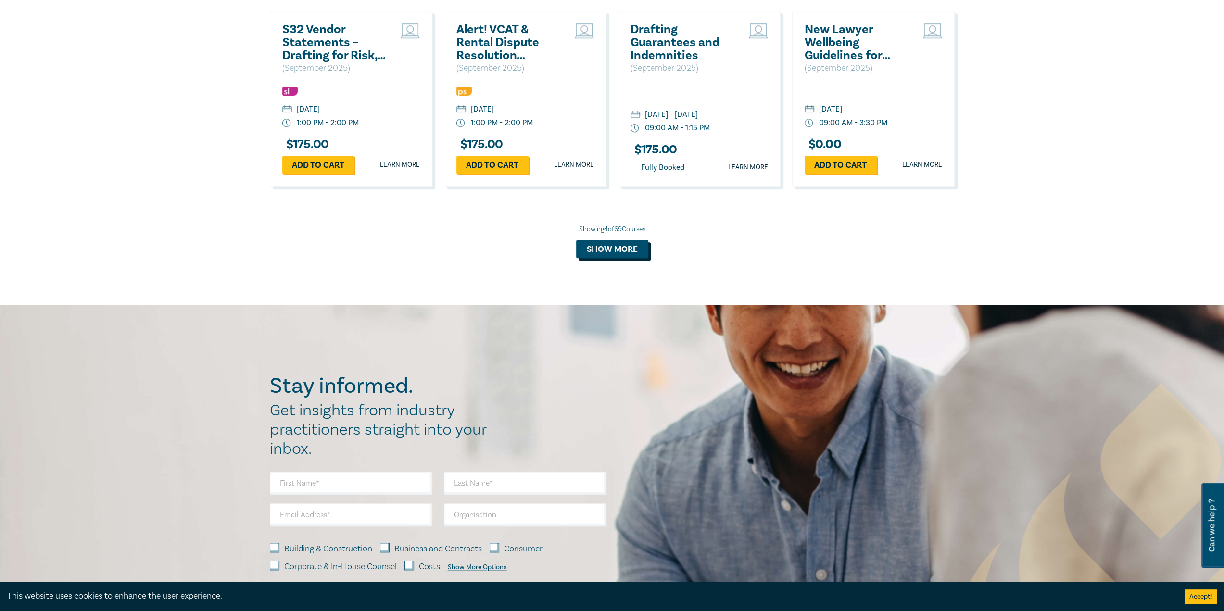
click at [626, 240] on button "Show more" at bounding box center [612, 249] width 72 height 18
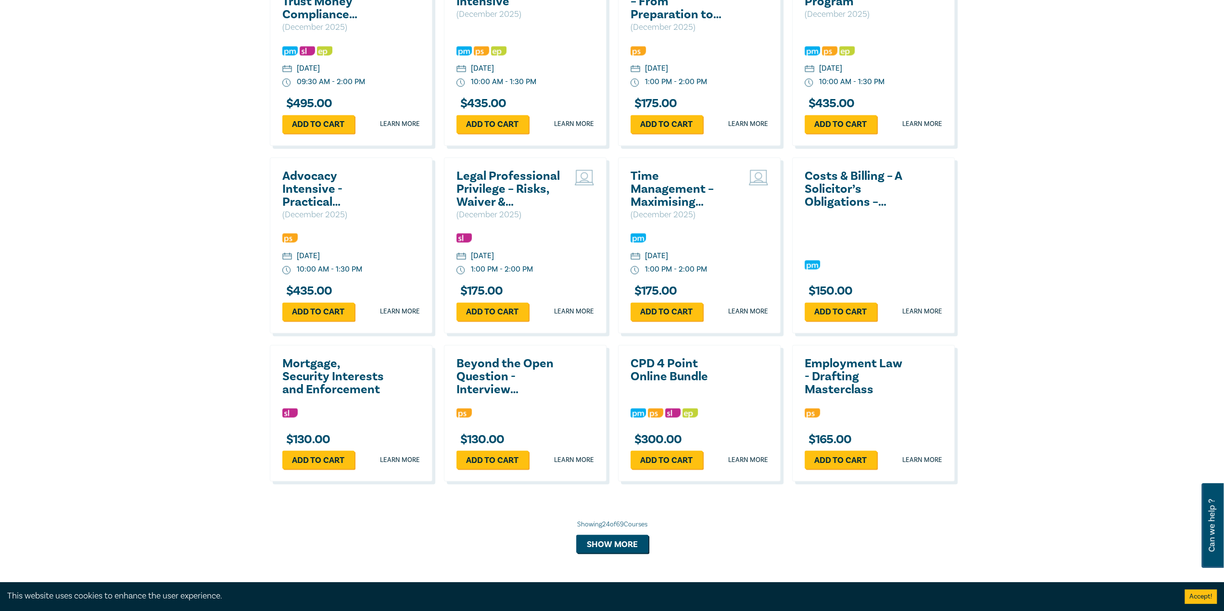
scroll to position [1442, 0]
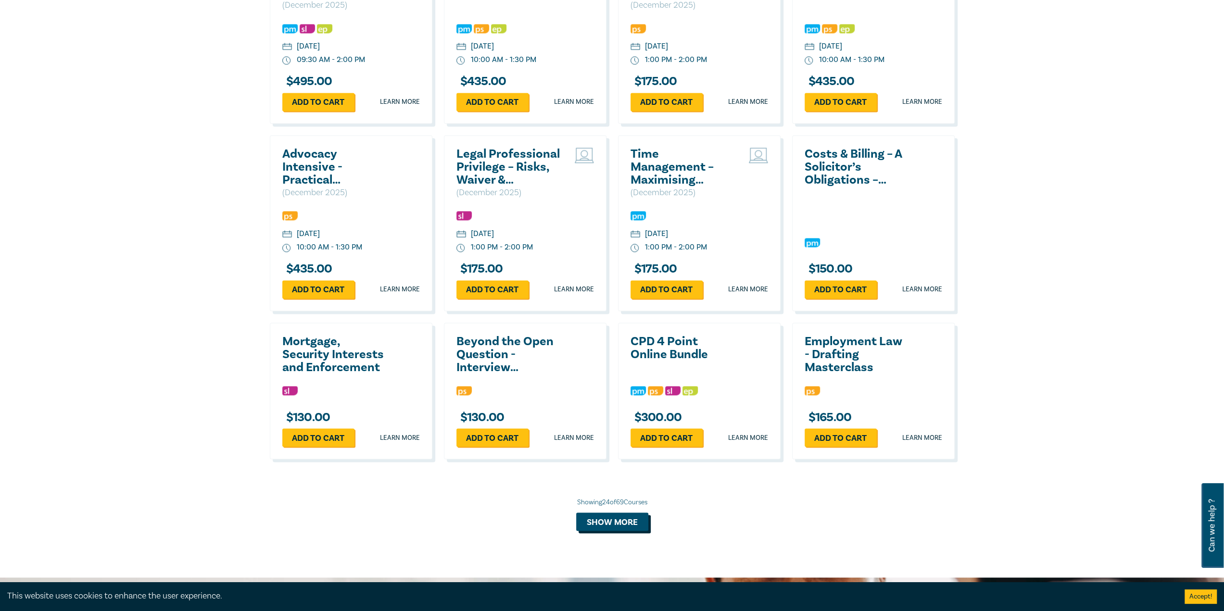
click at [613, 513] on button "Show more" at bounding box center [612, 522] width 72 height 18
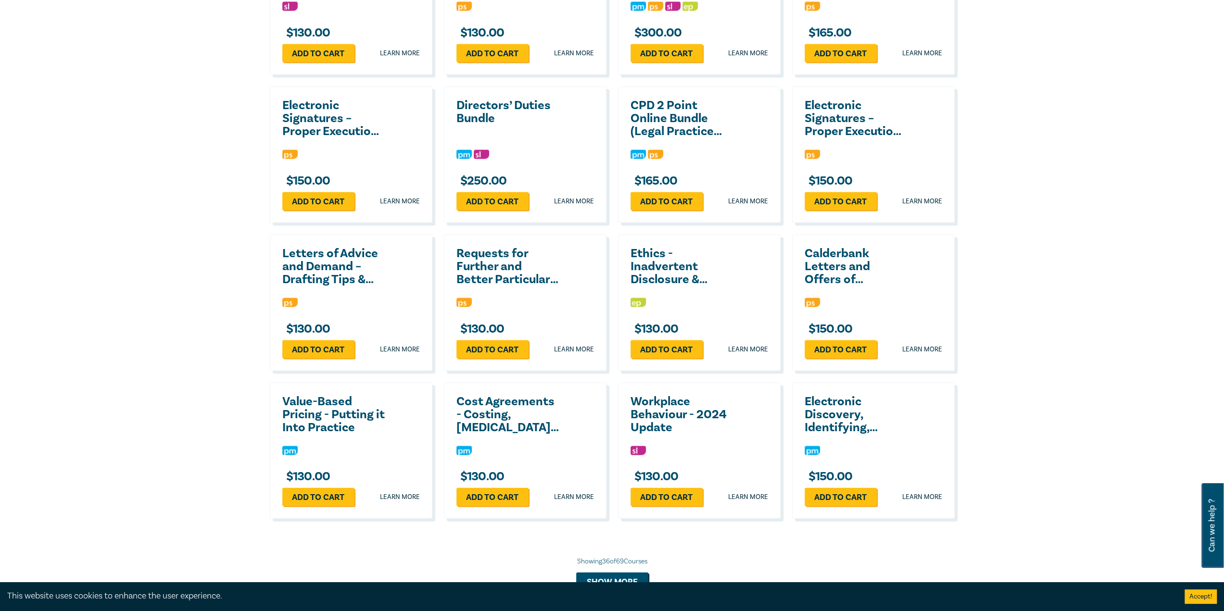
scroll to position [1875, 0]
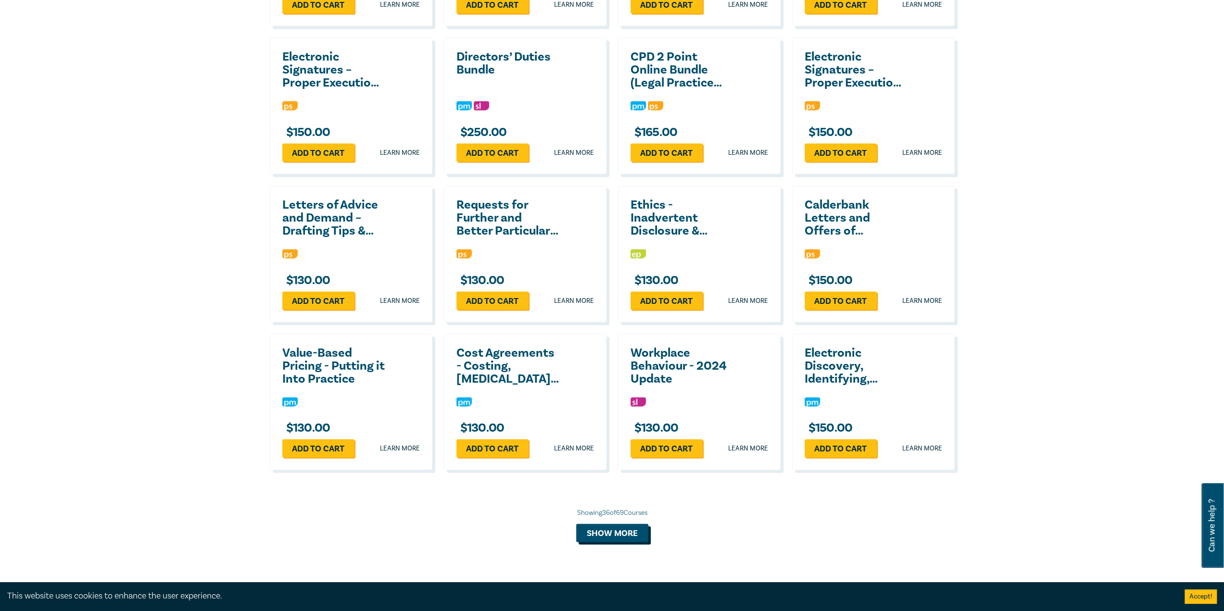
click at [625, 524] on button "Show more" at bounding box center [612, 533] width 72 height 18
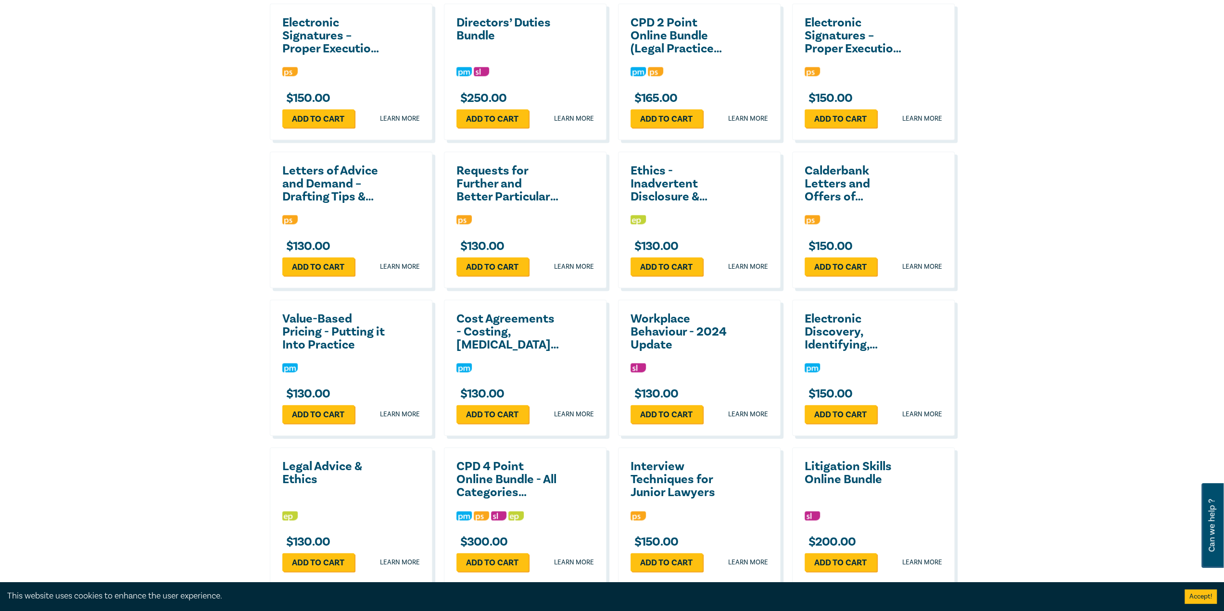
scroll to position [1923, 0]
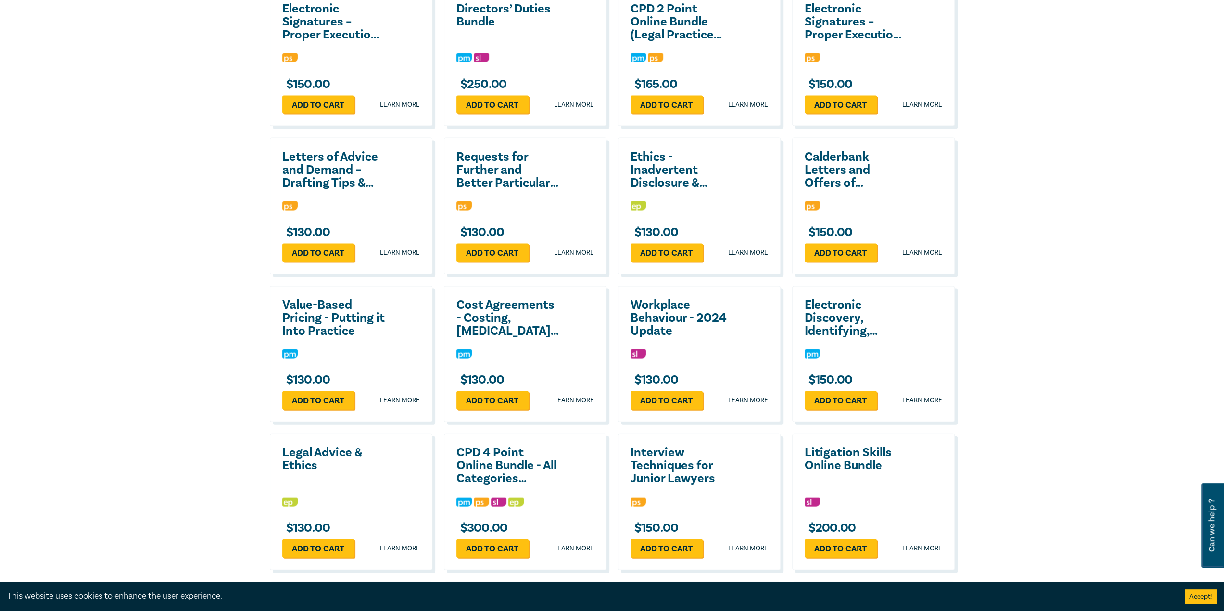
click at [289, 349] on div at bounding box center [351, 355] width 138 height 13
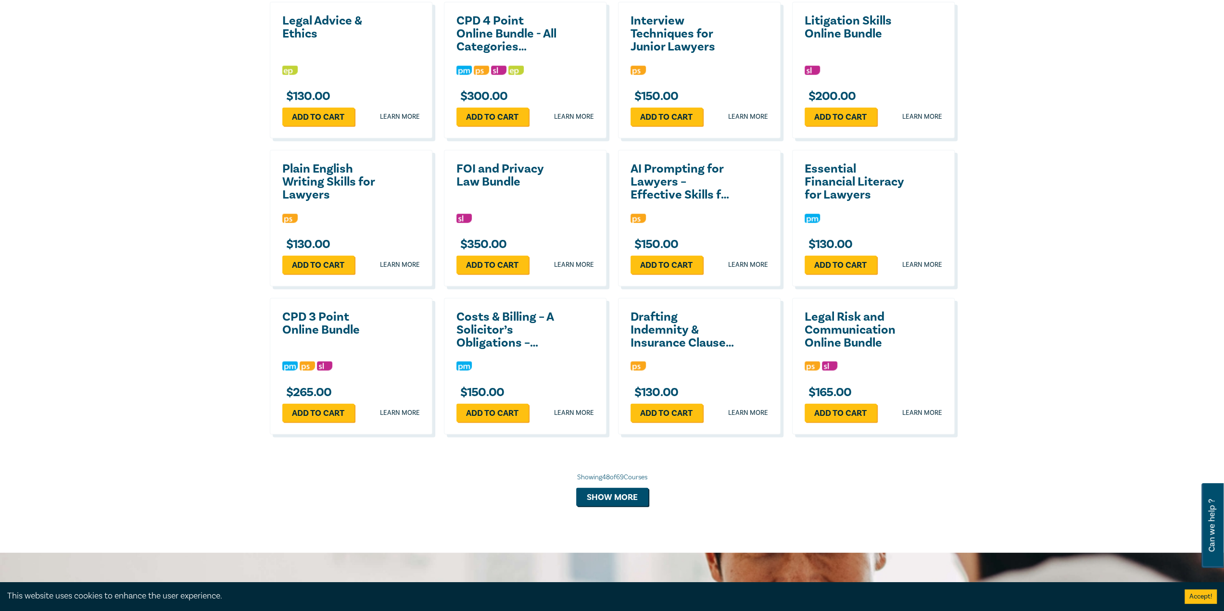
scroll to position [2356, 0]
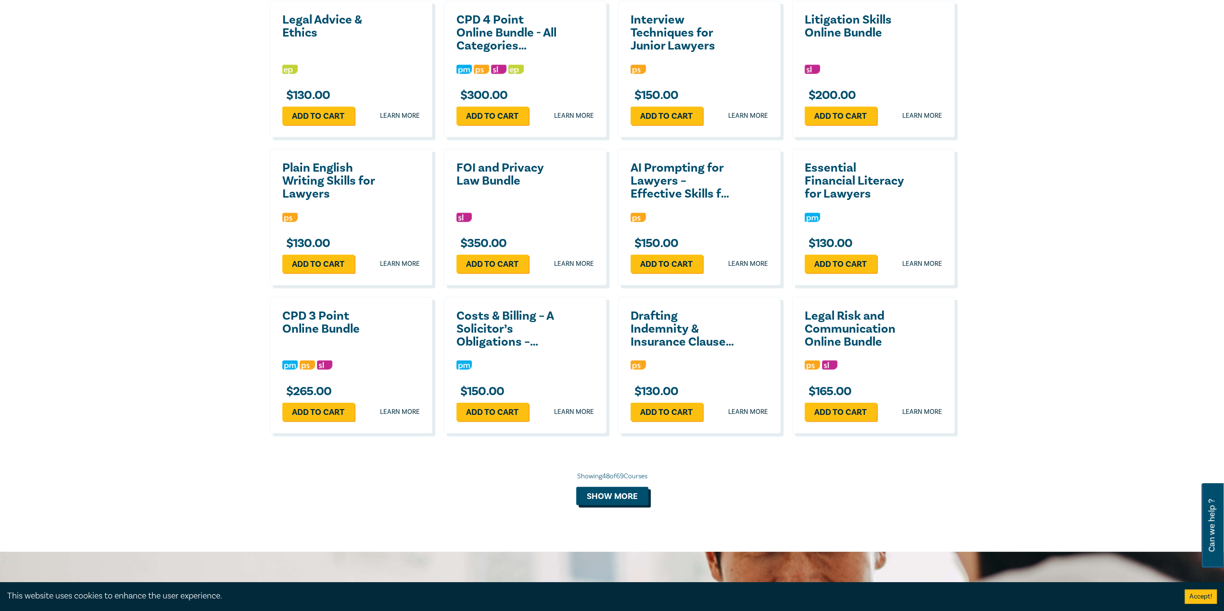
click at [612, 487] on button "Show more" at bounding box center [612, 496] width 72 height 18
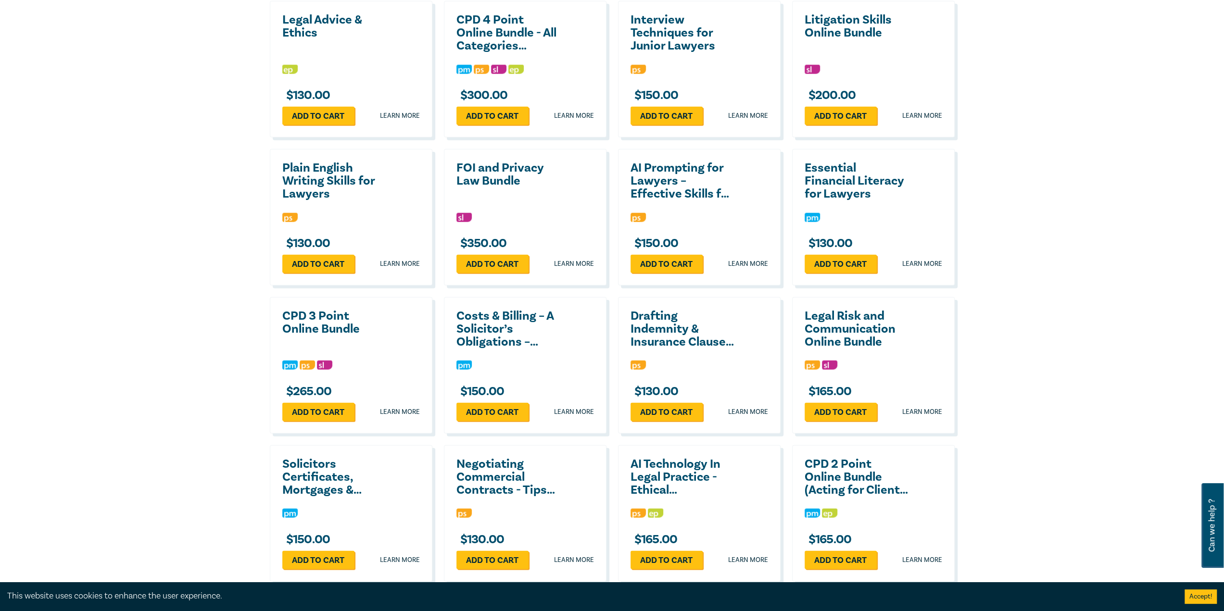
click at [506, 310] on h2 "Costs & Billing – A Solicitor’s Obligations – 2025 Update" at bounding box center [507, 329] width 103 height 39
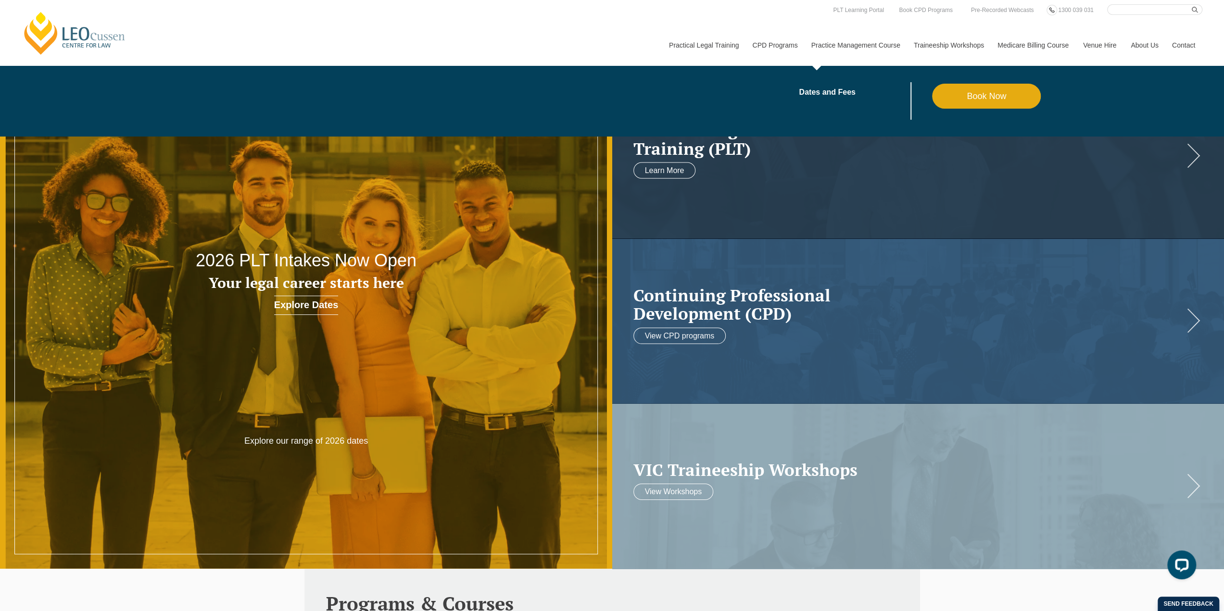
click at [825, 38] on link "Practice Management Course" at bounding box center [855, 45] width 102 height 41
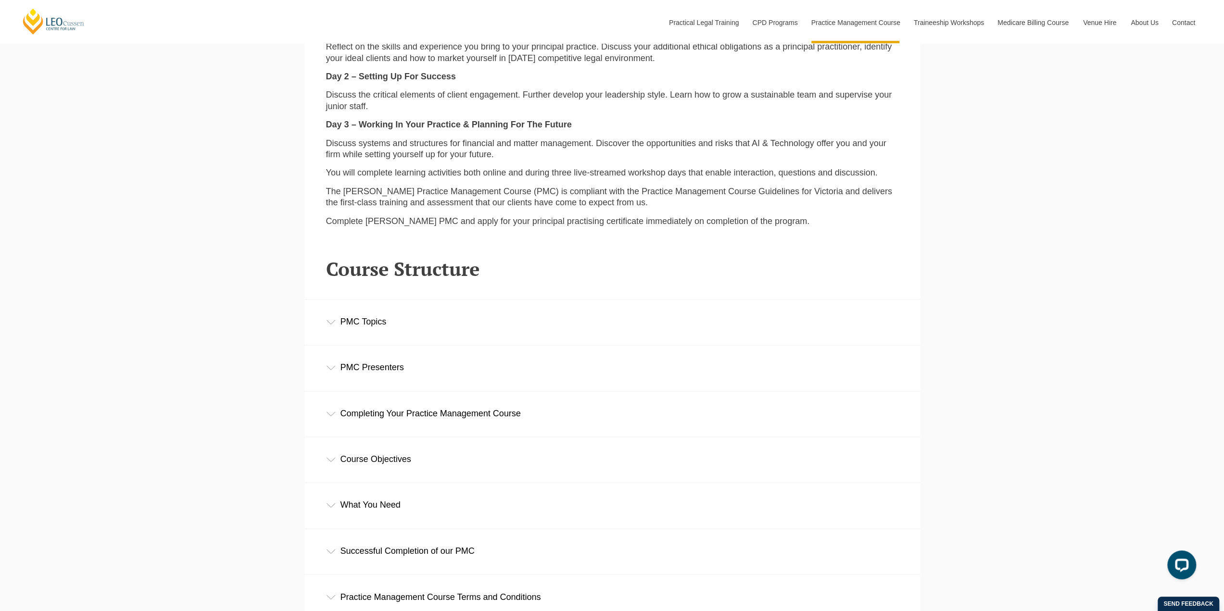
scroll to position [1346, 0]
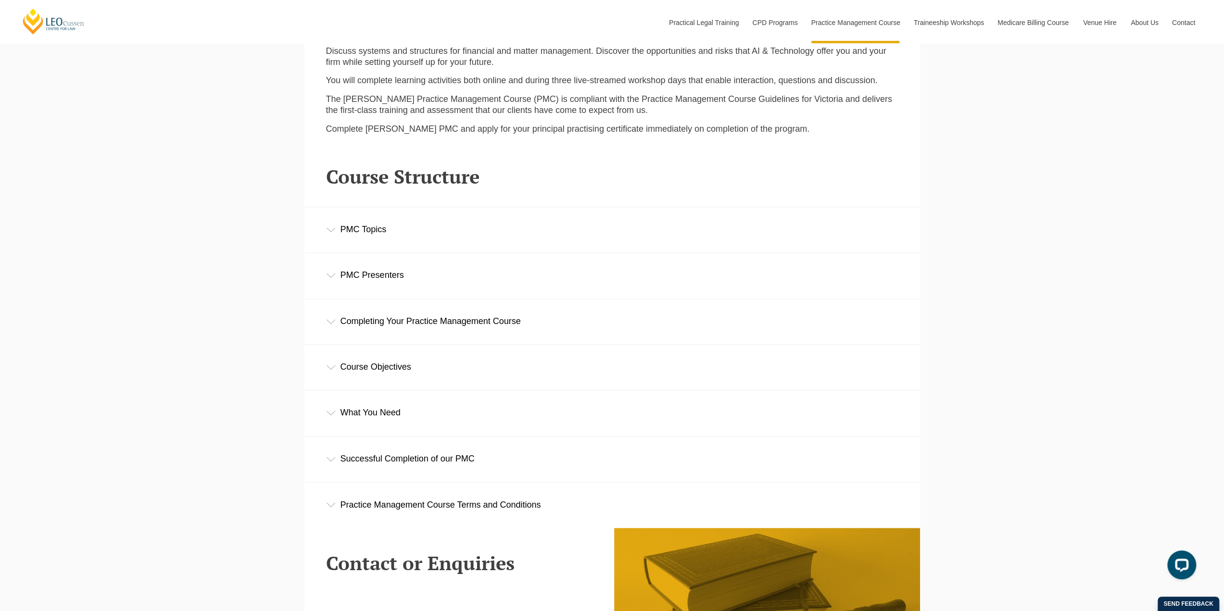
click at [415, 323] on div "Completing Your Practice Management Course" at bounding box center [611, 321] width 615 height 45
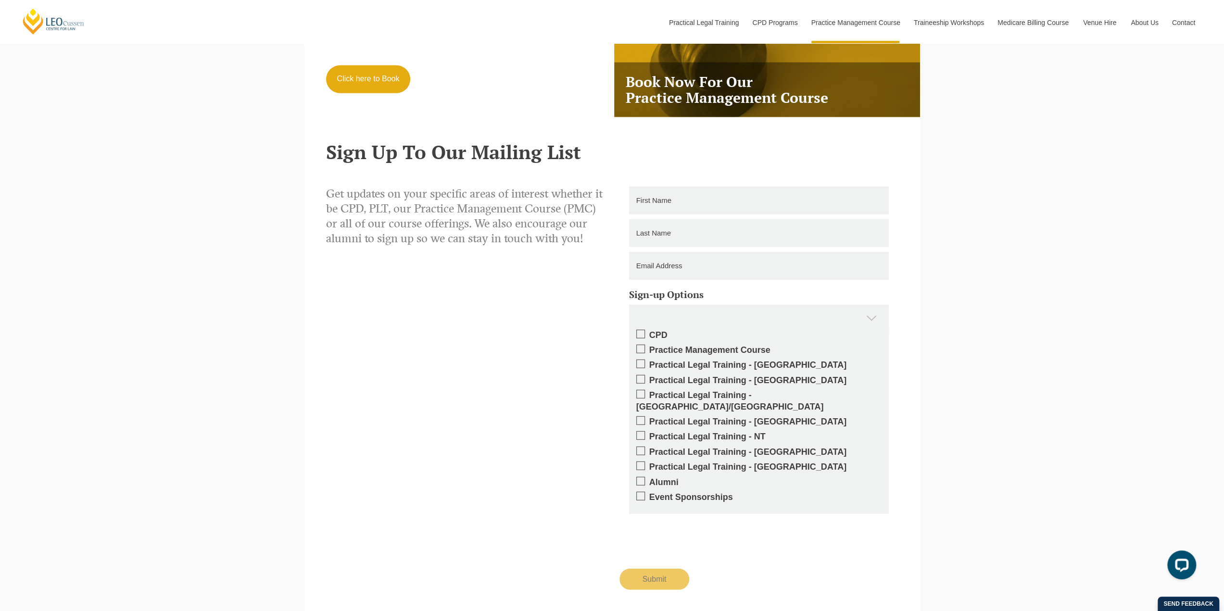
scroll to position [2500, 0]
